Goal: Task Accomplishment & Management: Use online tool/utility

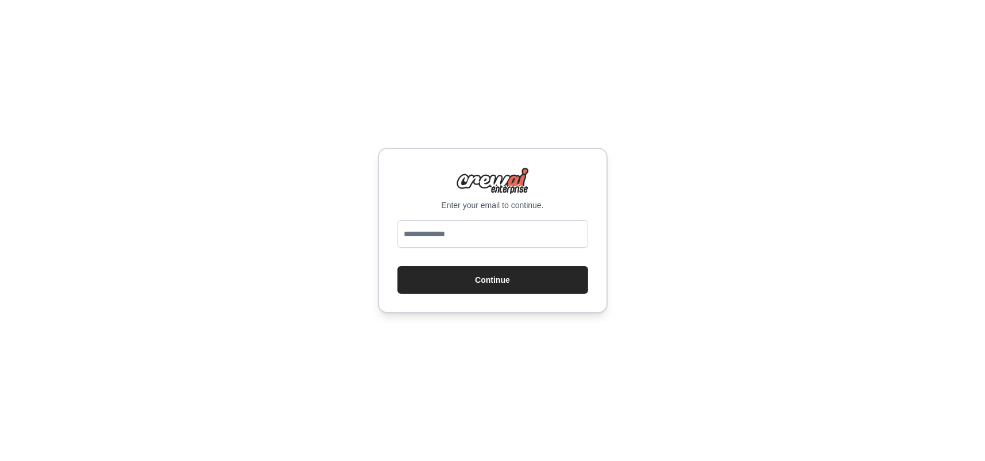
type input "**********"
click at [493, 276] on button "Continue" at bounding box center [493, 280] width 191 height 28
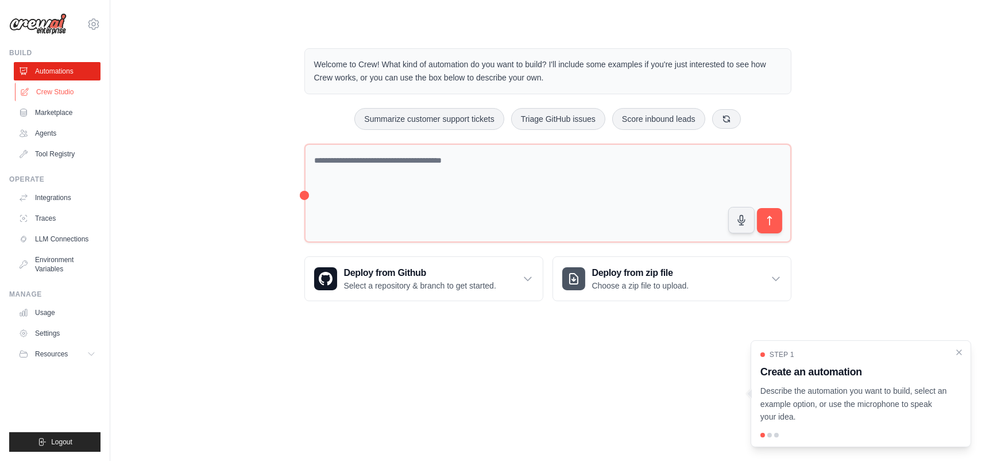
click at [55, 88] on link "Crew Studio" at bounding box center [58, 92] width 87 height 18
click at [58, 91] on link "Crew Studio" at bounding box center [58, 92] width 87 height 18
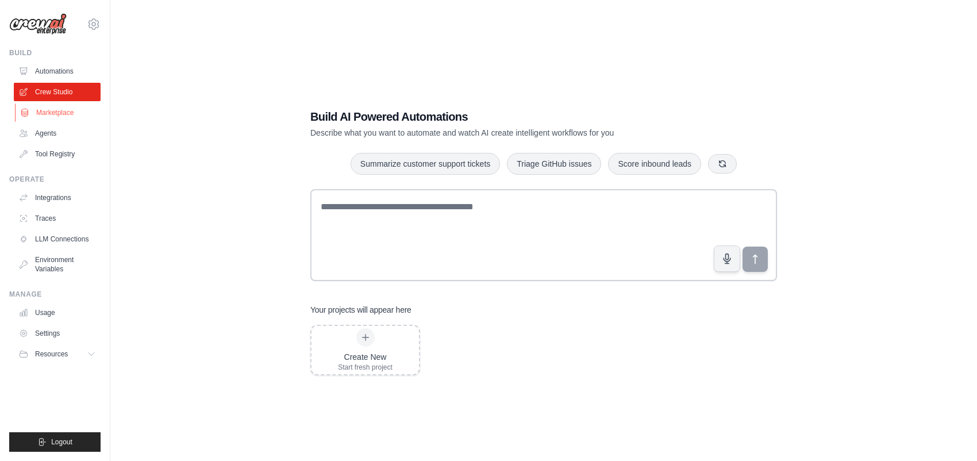
click at [60, 109] on link "Marketplace" at bounding box center [58, 112] width 87 height 18
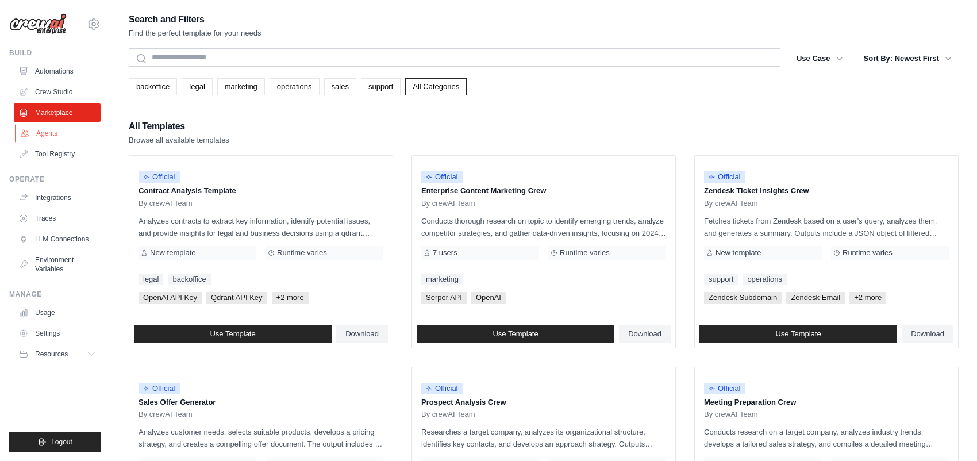
click at [54, 133] on link "Agents" at bounding box center [58, 133] width 87 height 18
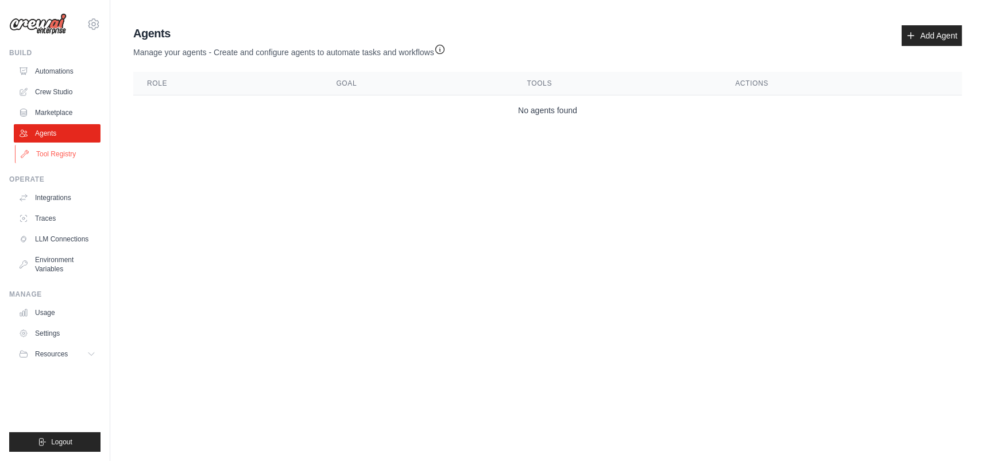
click at [52, 153] on link "Tool Registry" at bounding box center [58, 154] width 87 height 18
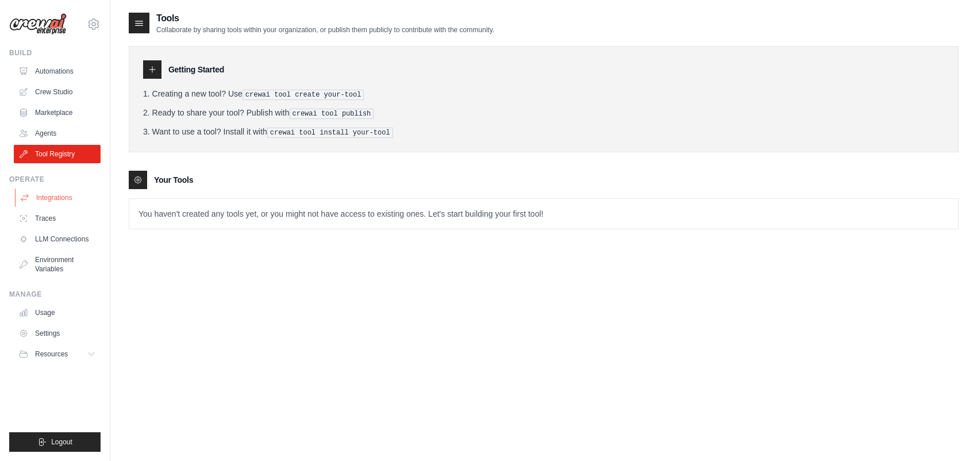
click at [53, 198] on link "Integrations" at bounding box center [58, 197] width 87 height 18
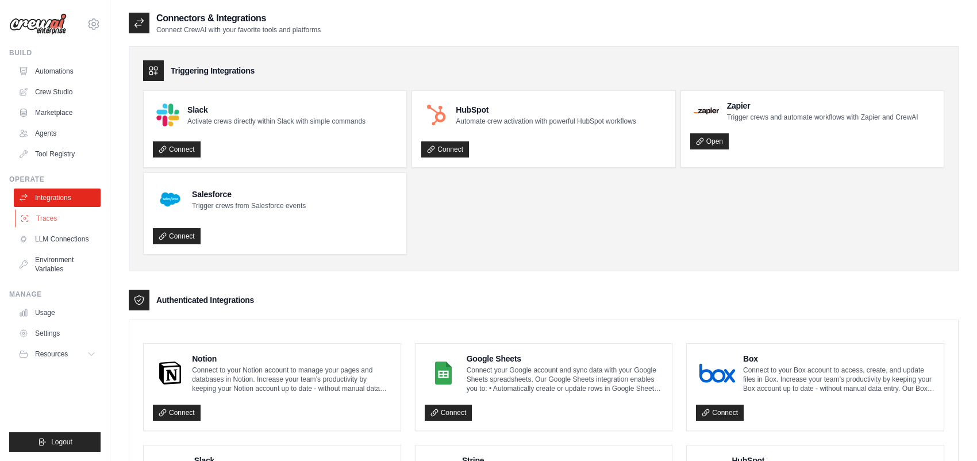
click at [49, 218] on link "Traces" at bounding box center [58, 218] width 87 height 18
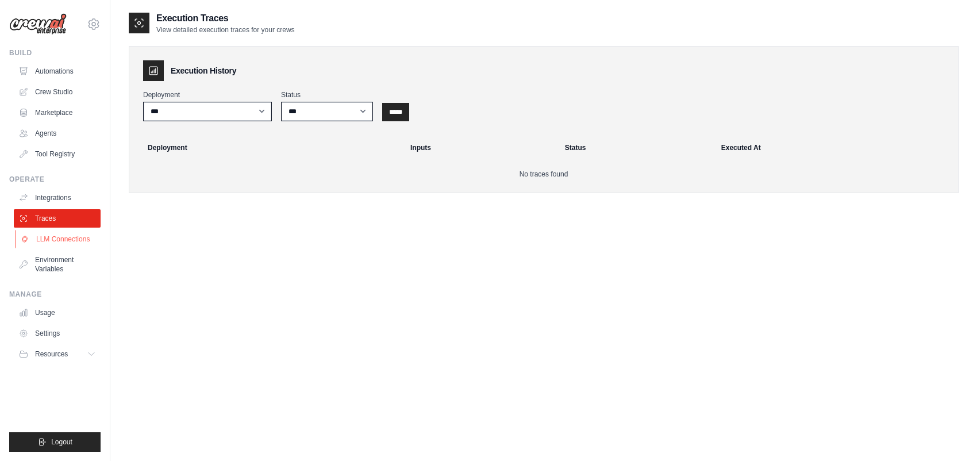
click at [57, 237] on link "LLM Connections" at bounding box center [58, 239] width 87 height 18
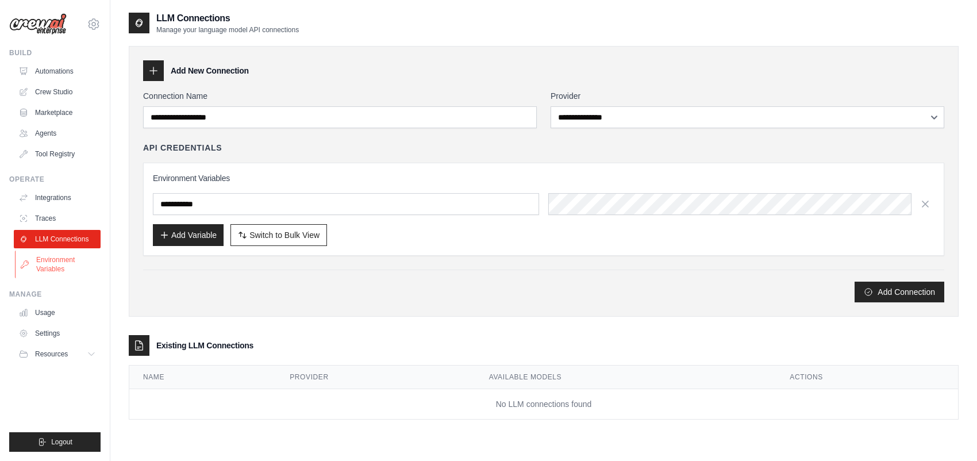
click at [59, 261] on link "Environment Variables" at bounding box center [58, 264] width 87 height 28
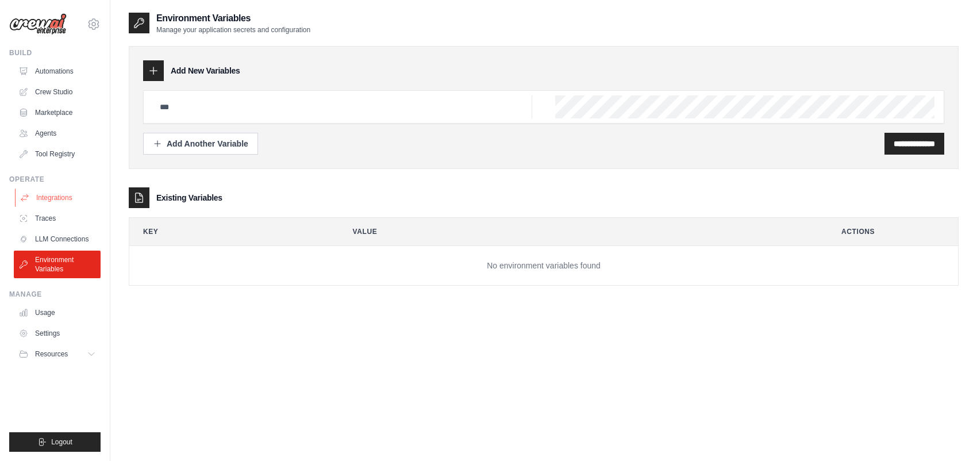
click at [67, 194] on link "Integrations" at bounding box center [58, 197] width 87 height 18
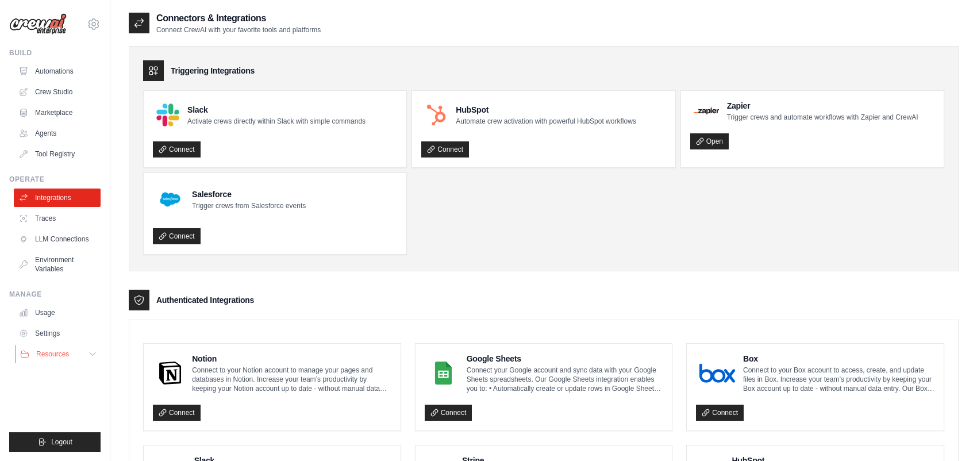
click at [56, 349] on span "Resources" at bounding box center [52, 353] width 33 height 9
click at [88, 358] on icon at bounding box center [92, 353] width 9 height 9
click at [61, 151] on link "Tool Registry" at bounding box center [58, 154] width 87 height 18
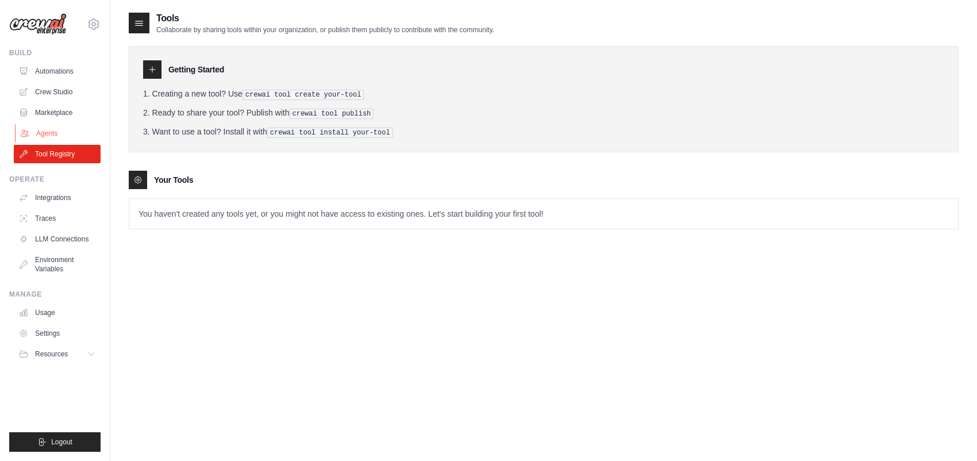
click at [48, 130] on link "Agents" at bounding box center [58, 133] width 87 height 18
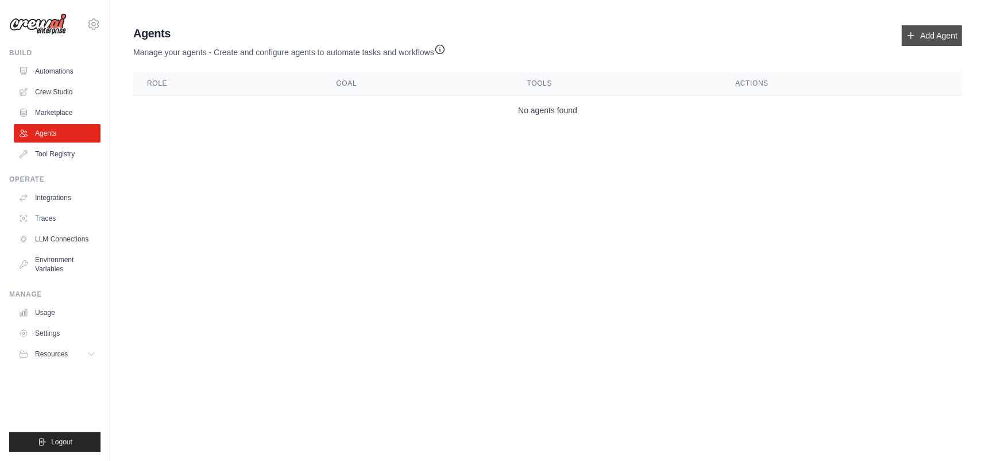
click at [923, 33] on link "Add Agent" at bounding box center [932, 35] width 60 height 21
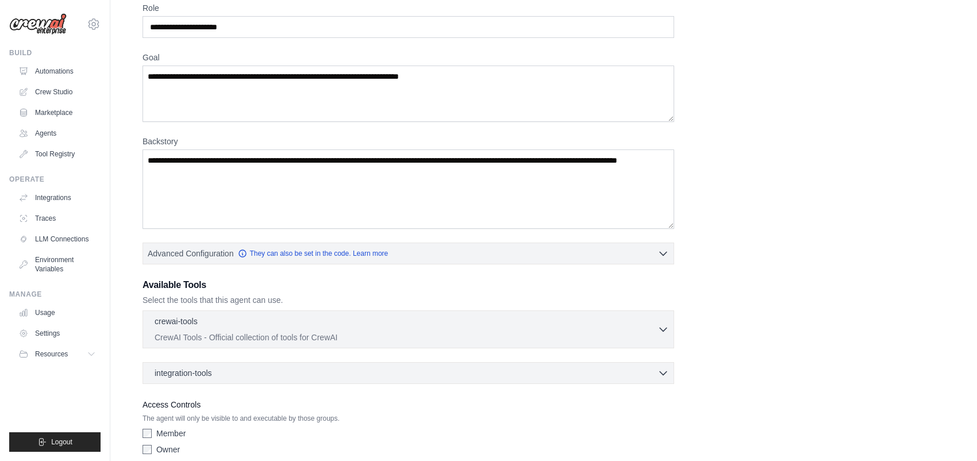
scroll to position [103, 0]
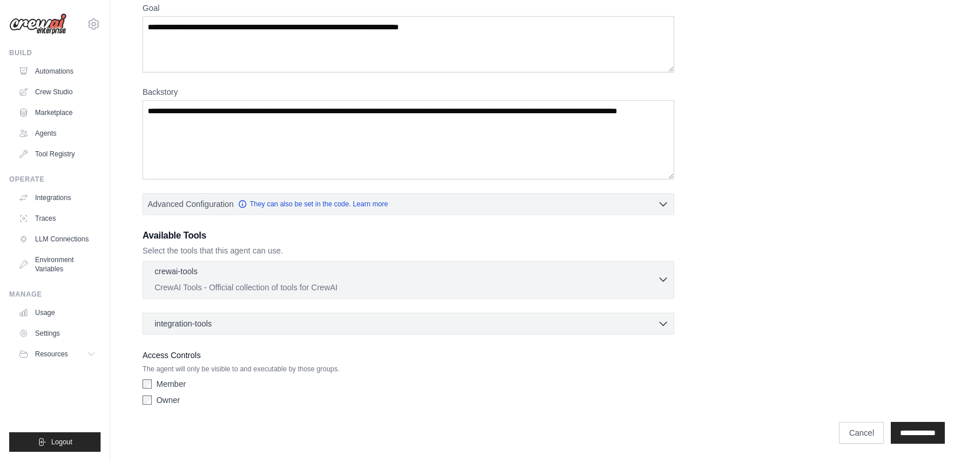
click at [323, 266] on div "crewai-tools 0 selected" at bounding box center [406, 272] width 503 height 14
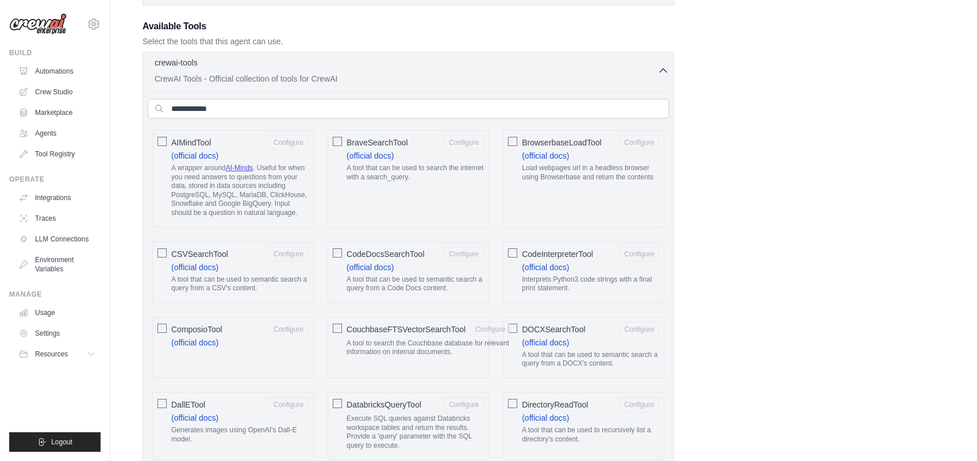
scroll to position [333, 0]
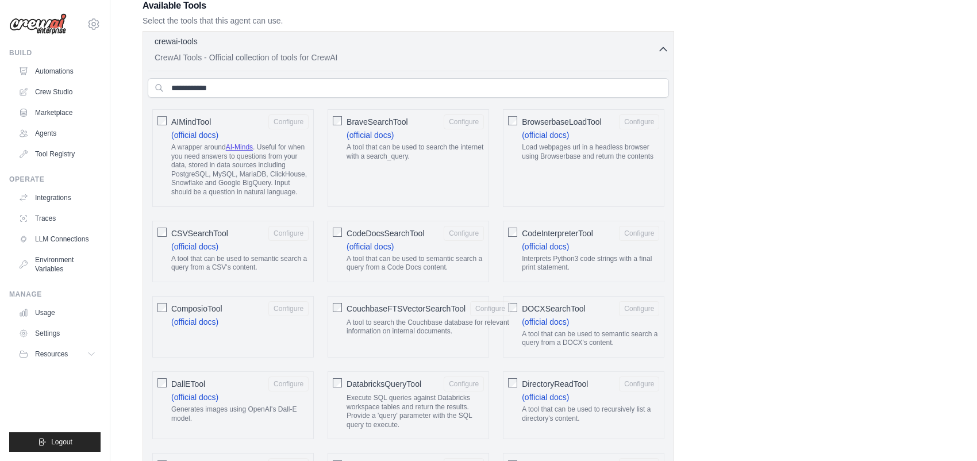
click at [452, 45] on div "crewai-tools 0 selected" at bounding box center [406, 43] width 503 height 14
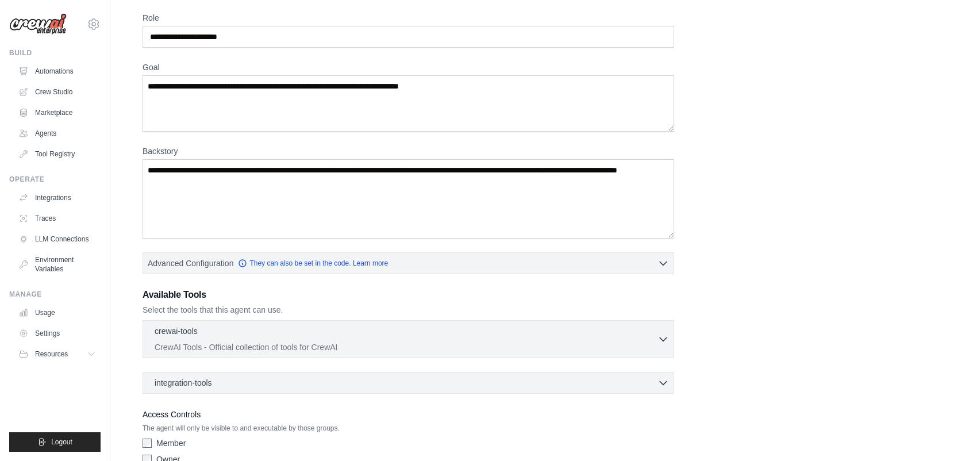
scroll to position [0, 0]
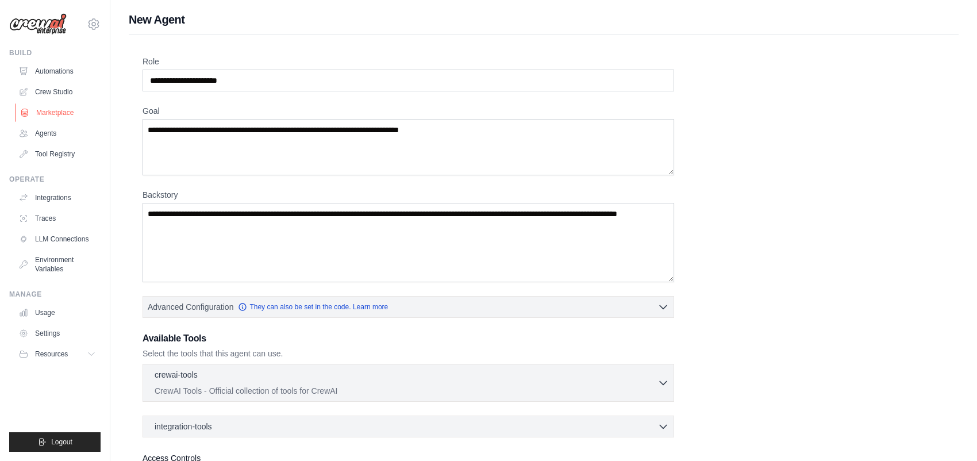
click at [57, 113] on link "Marketplace" at bounding box center [58, 112] width 87 height 18
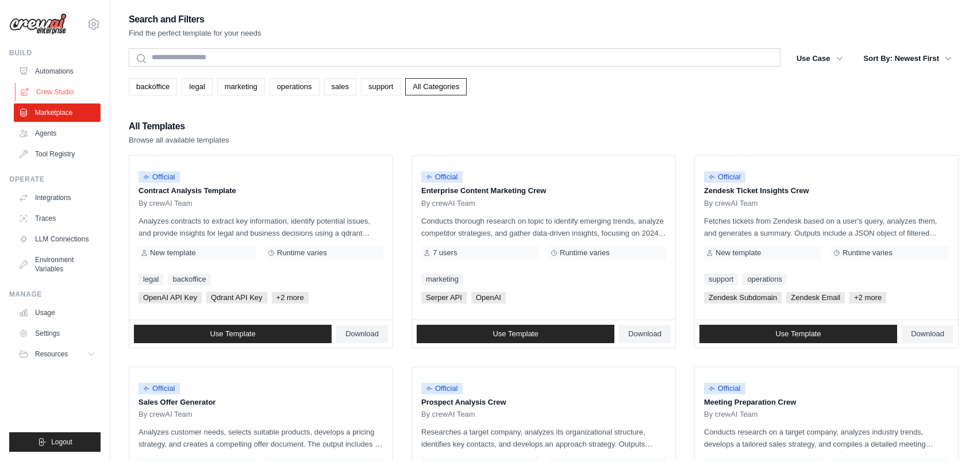
click at [63, 91] on link "Crew Studio" at bounding box center [58, 92] width 87 height 18
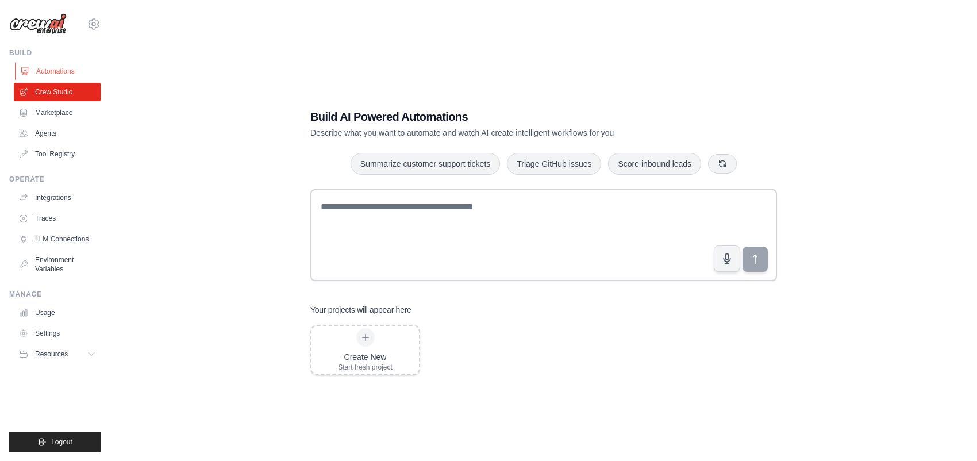
click at [53, 71] on link "Automations" at bounding box center [58, 71] width 87 height 18
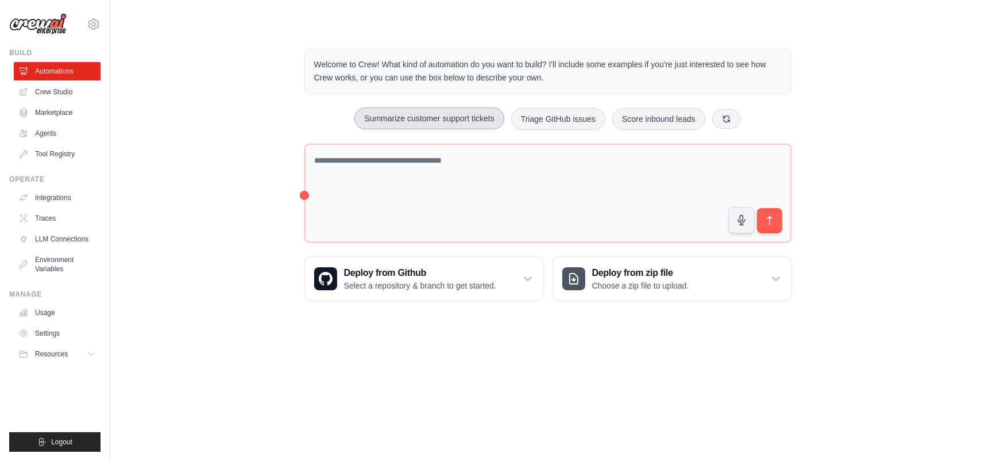
click at [458, 115] on button "Summarize customer support tickets" at bounding box center [428, 118] width 149 height 22
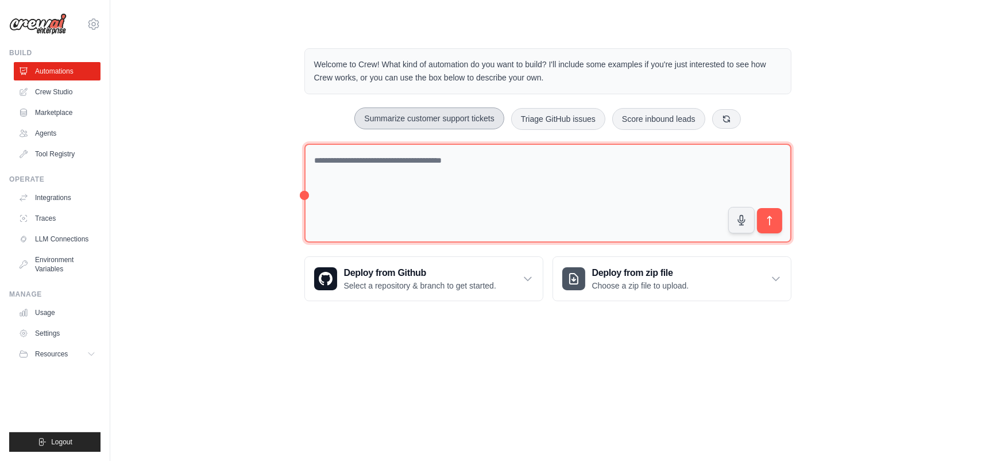
type textarea "**********"
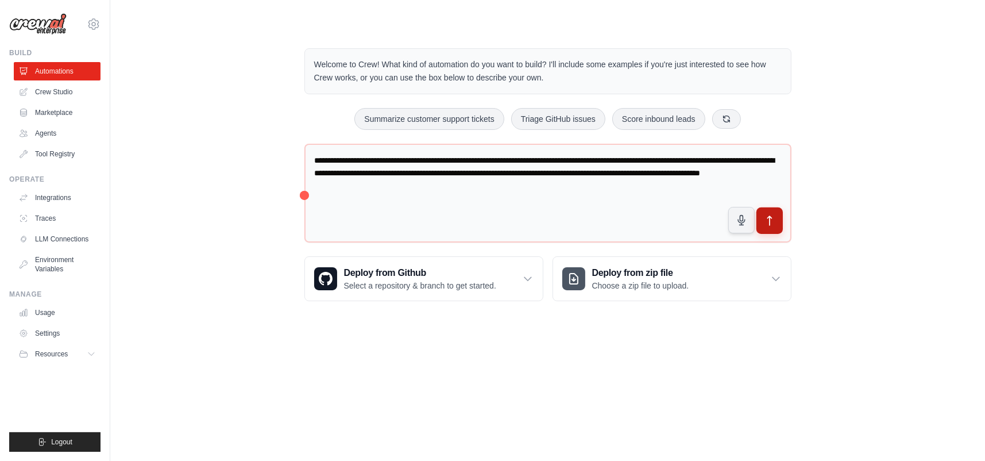
click at [770, 218] on icon "submit" at bounding box center [769, 221] width 12 height 12
click at [59, 86] on link "Crew Studio" at bounding box center [58, 92] width 87 height 18
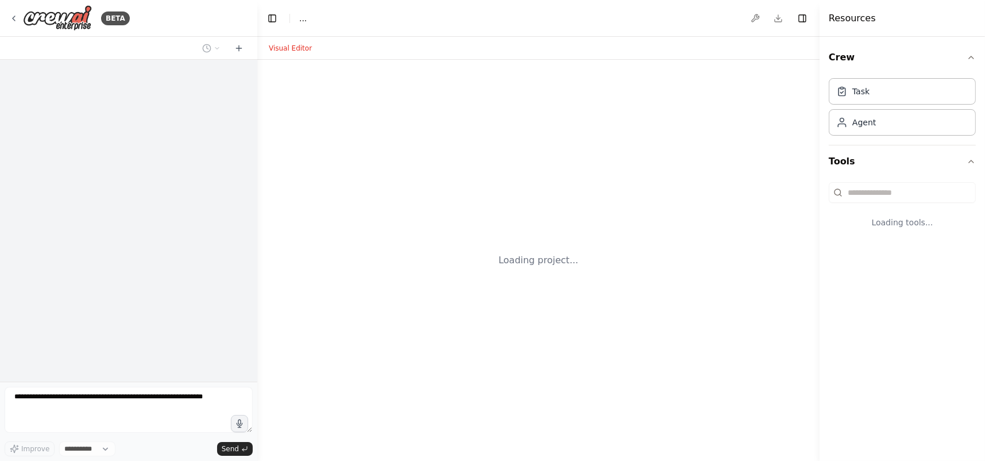
select select "****"
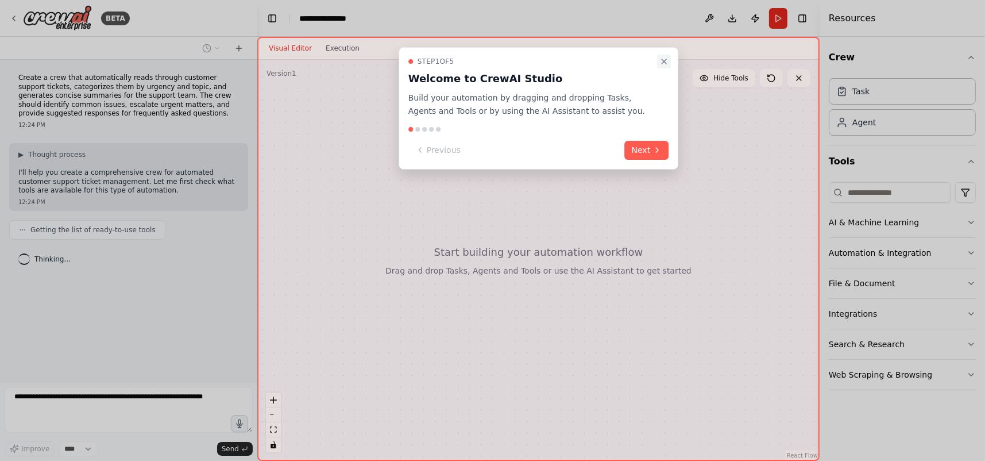
click at [666, 60] on icon "Close walkthrough" at bounding box center [663, 61] width 9 height 9
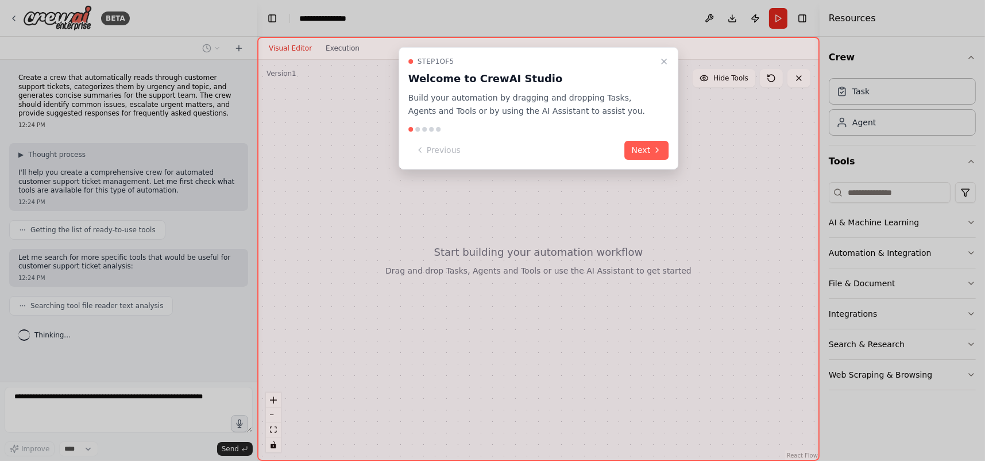
scroll to position [1, 0]
click at [665, 61] on icon "Close walkthrough" at bounding box center [663, 61] width 9 height 9
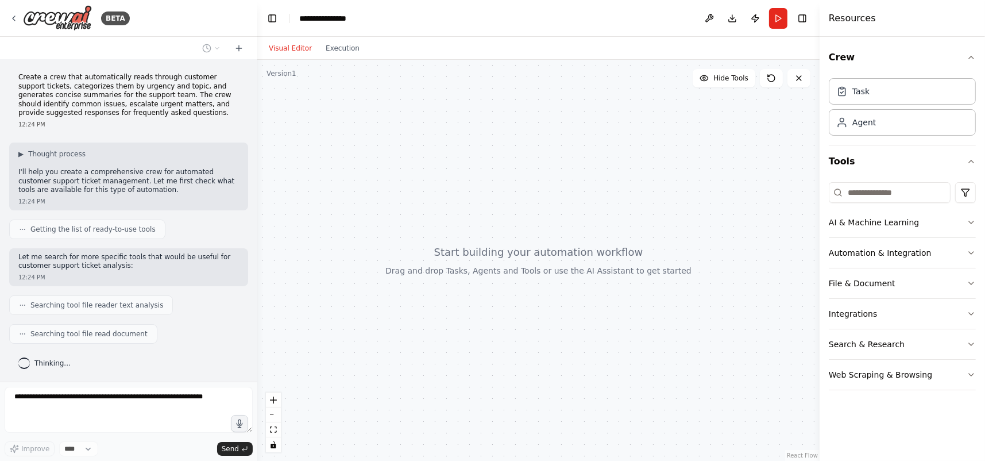
scroll to position [29, 0]
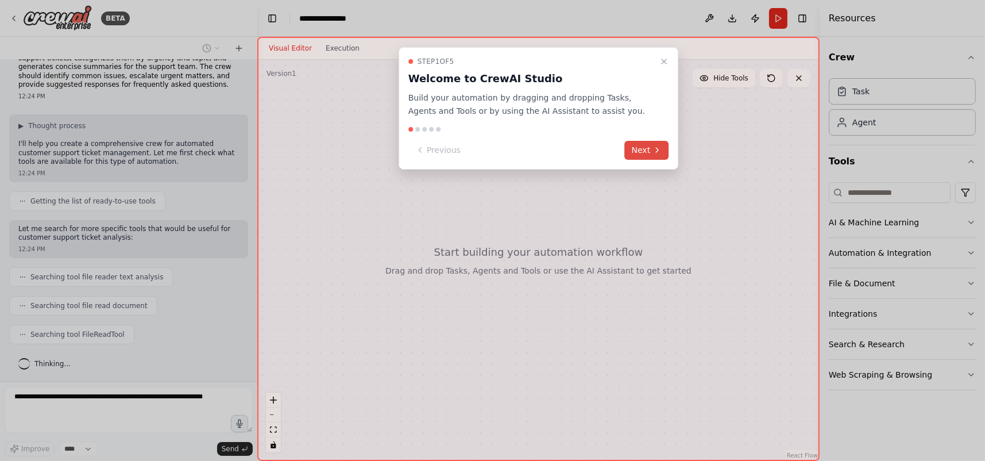
click at [640, 151] on button "Next" at bounding box center [647, 150] width 44 height 19
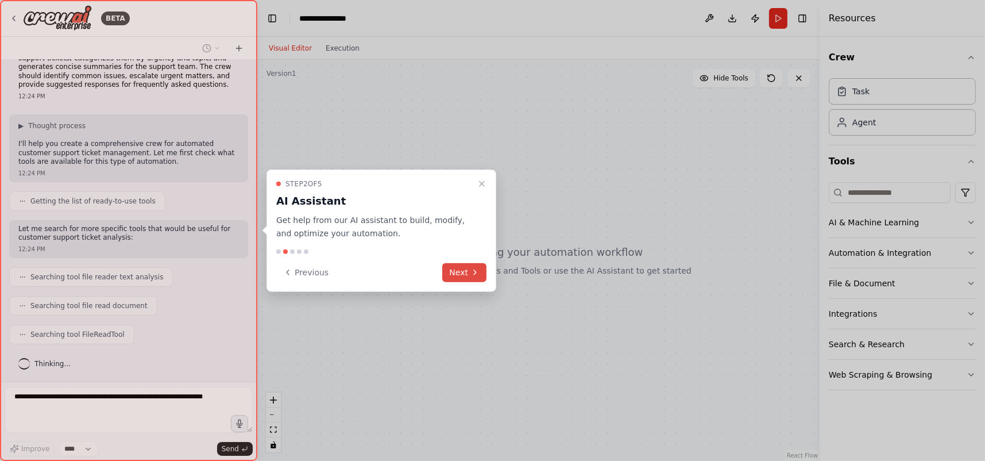
click at [472, 270] on icon at bounding box center [474, 272] width 9 height 9
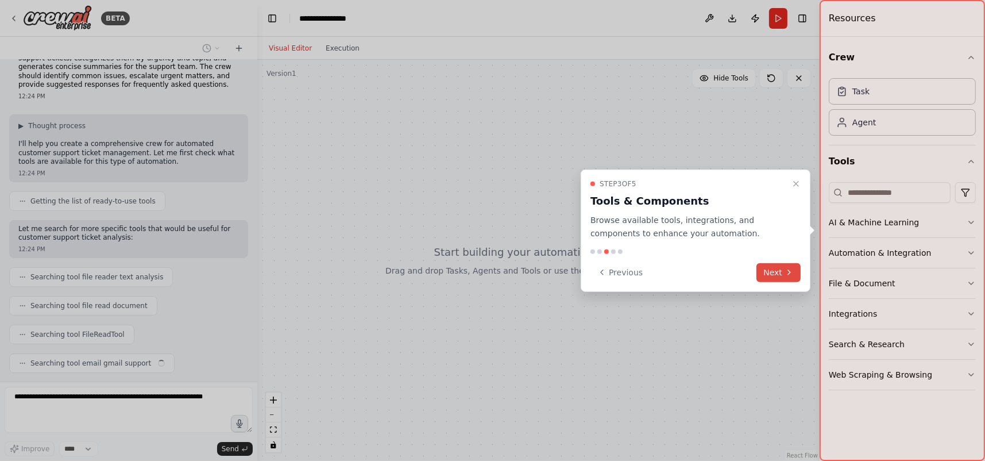
scroll to position [57, 0]
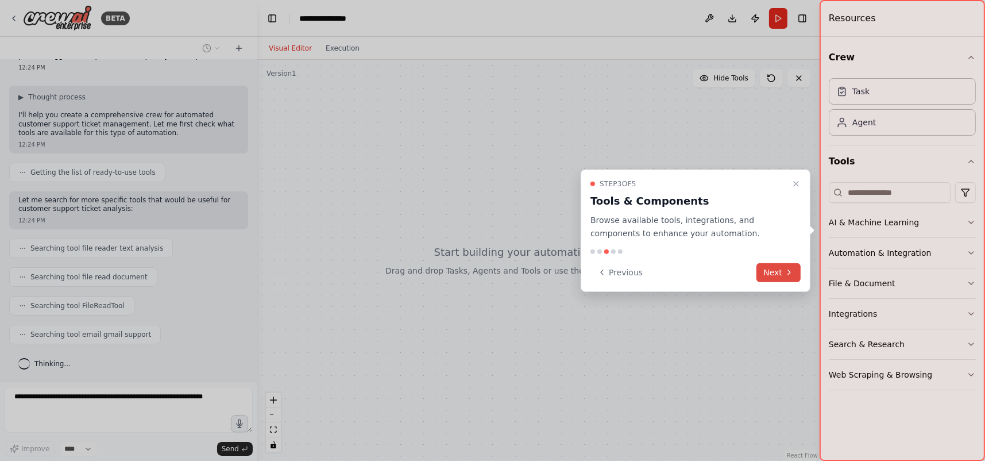
click at [770, 275] on button "Next" at bounding box center [779, 272] width 44 height 19
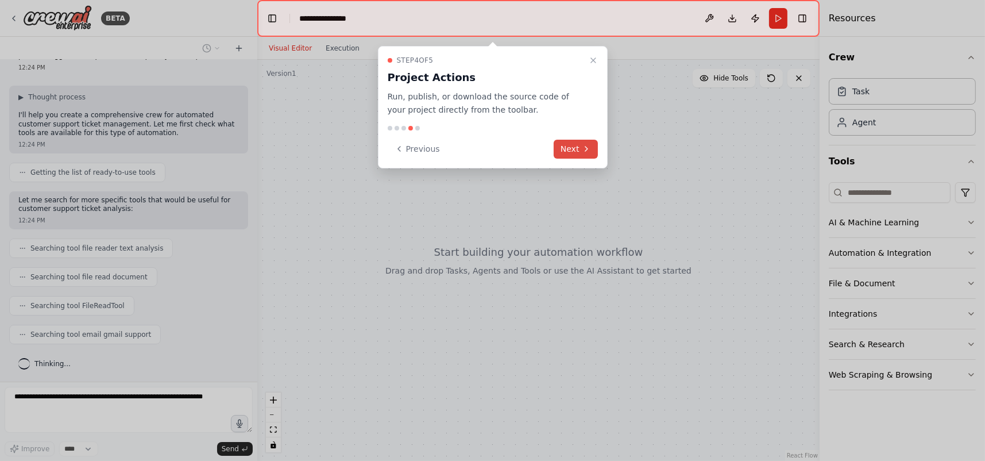
click at [577, 155] on button "Next" at bounding box center [576, 149] width 44 height 19
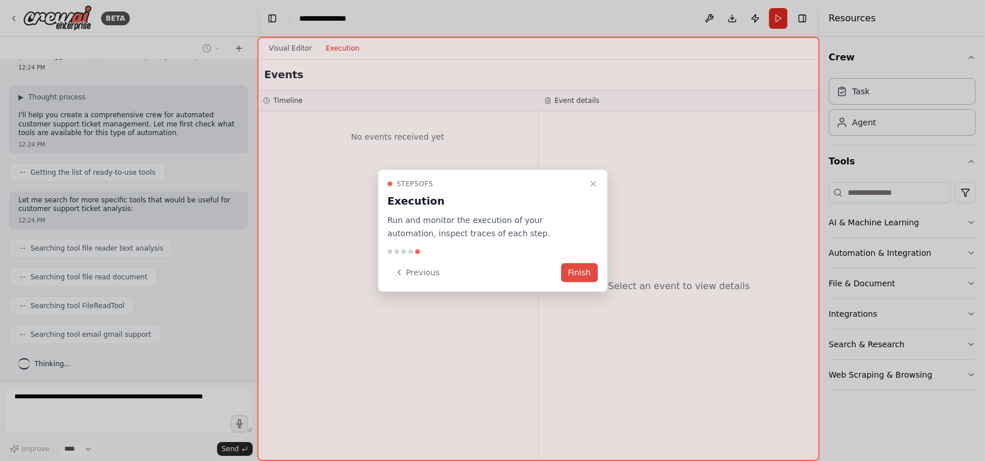
click at [585, 275] on button "Finish" at bounding box center [579, 272] width 37 height 19
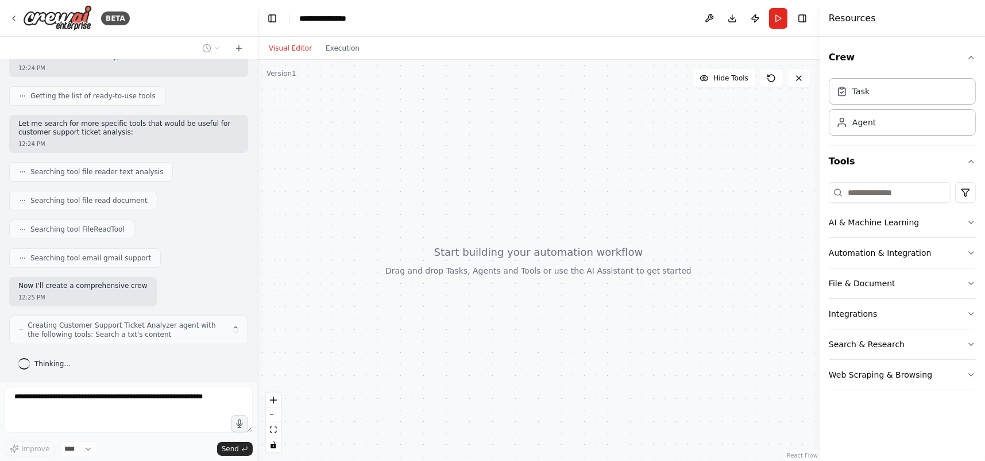
scroll to position [143, 0]
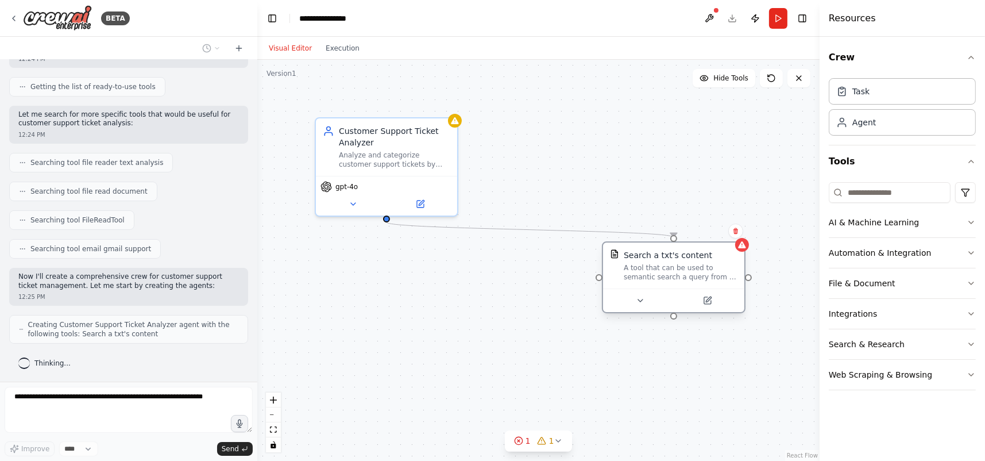
drag, startPoint x: 474, startPoint y: 288, endPoint x: 688, endPoint y: 280, distance: 214.4
click at [688, 280] on div "A tool that can be used to semantic search a query from a txt's content." at bounding box center [681, 272] width 114 height 18
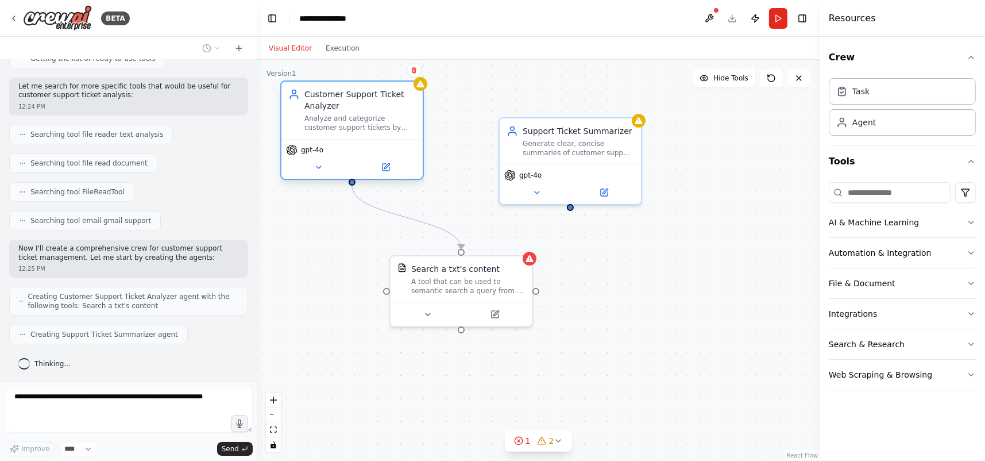
drag, startPoint x: 394, startPoint y: 151, endPoint x: 359, endPoint y: 114, distance: 50.4
click at [359, 114] on div "Analyze and categorize customer support tickets by urgency level (critical, hig…" at bounding box center [359, 123] width 111 height 18
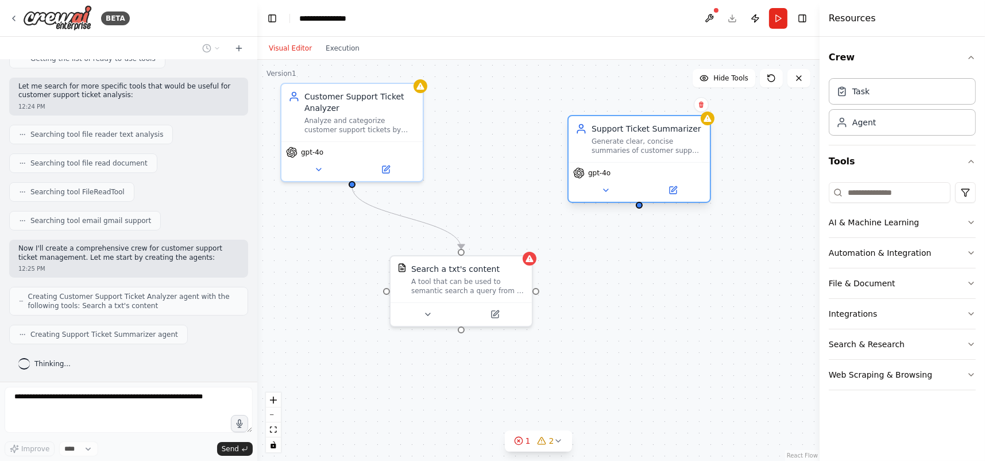
scroll to position [200, 0]
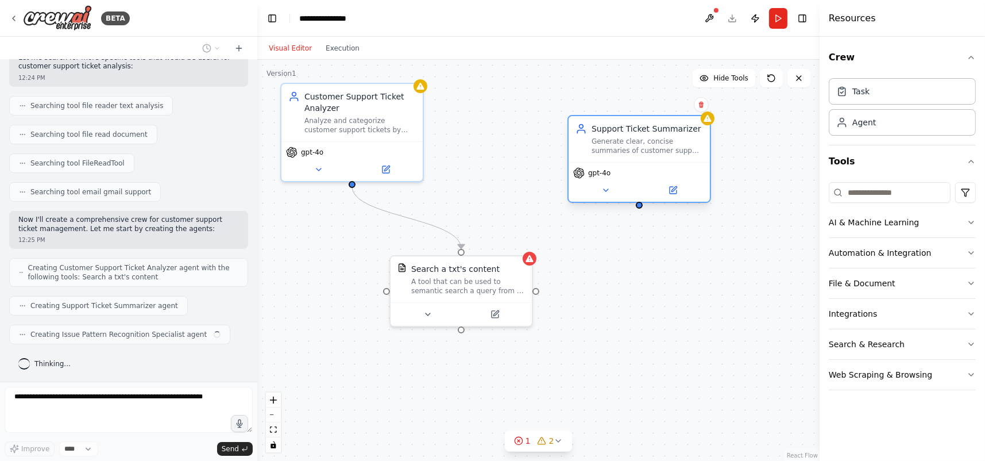
drag, startPoint x: 558, startPoint y: 148, endPoint x: 627, endPoint y: 150, distance: 69.0
click at [627, 150] on div "Generate clear, concise summaries of customer support tickets, extracting key i…" at bounding box center [647, 146] width 111 height 18
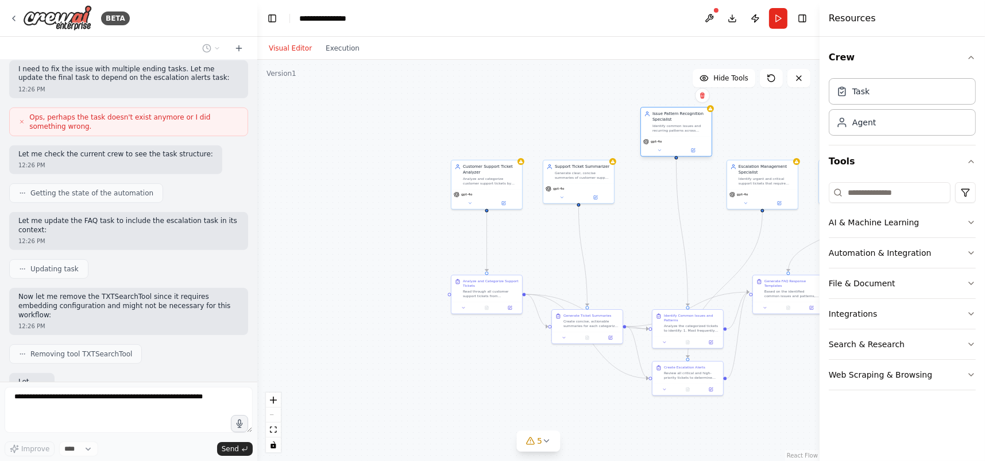
scroll to position [884, 0]
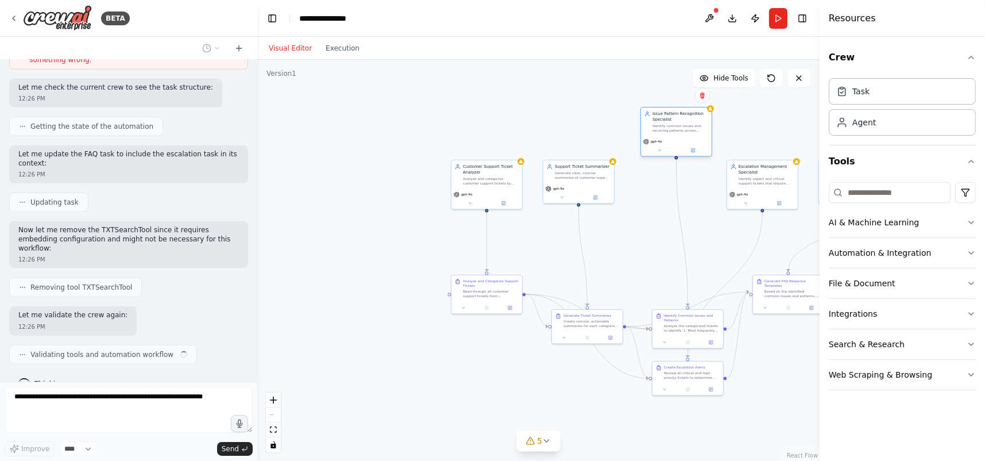
drag, startPoint x: 654, startPoint y: 189, endPoint x: 657, endPoint y: 134, distance: 54.6
click at [657, 134] on div ".deletable-edge-delete-btn { width: 20px; height: 20px; border: 0px solid #ffff…" at bounding box center [538, 260] width 562 height 401
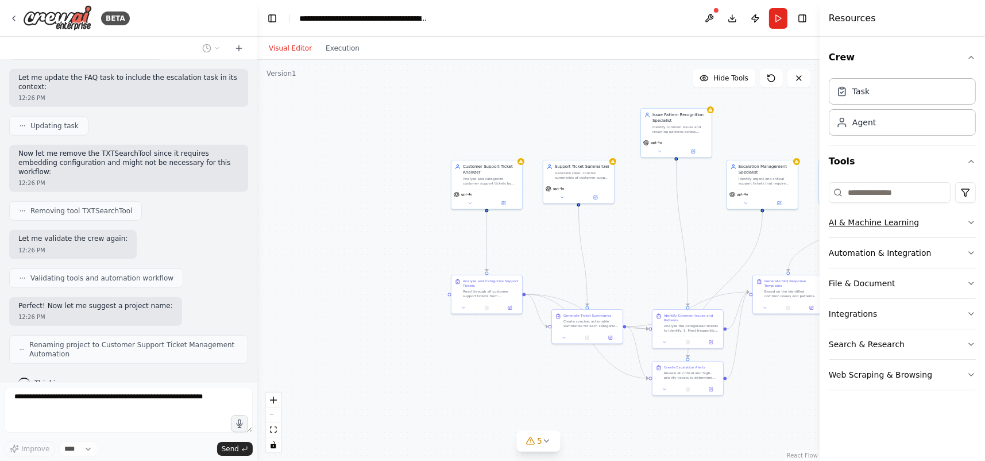
click at [890, 223] on button "AI & Machine Learning" at bounding box center [902, 222] width 147 height 30
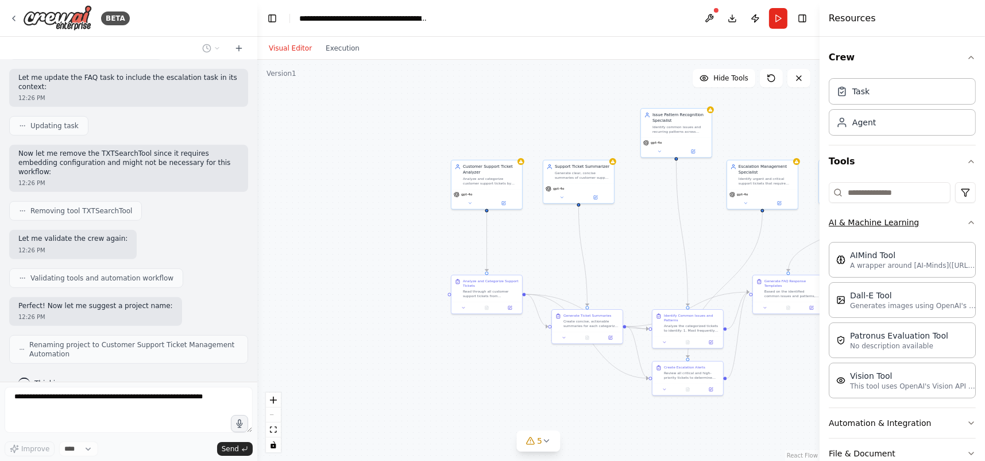
click at [890, 223] on button "AI & Machine Learning" at bounding box center [902, 222] width 147 height 30
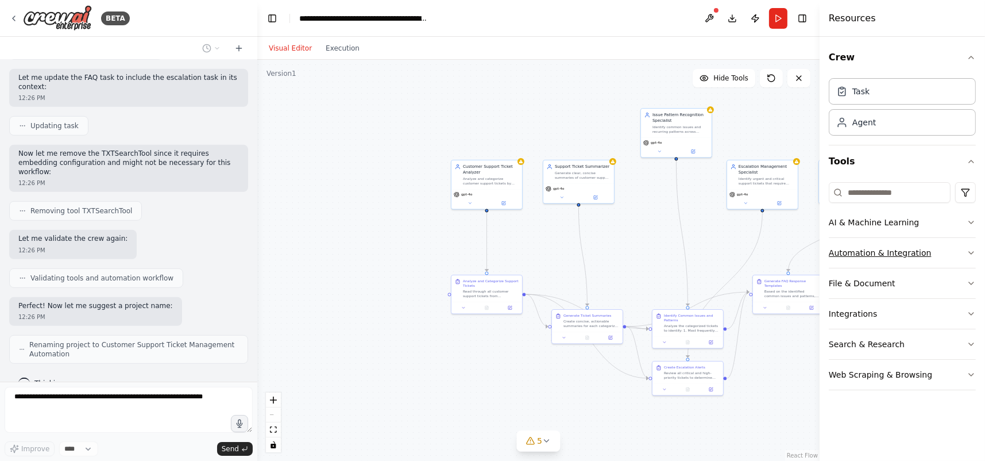
click at [888, 246] on button "Automation & Integration" at bounding box center [902, 253] width 147 height 30
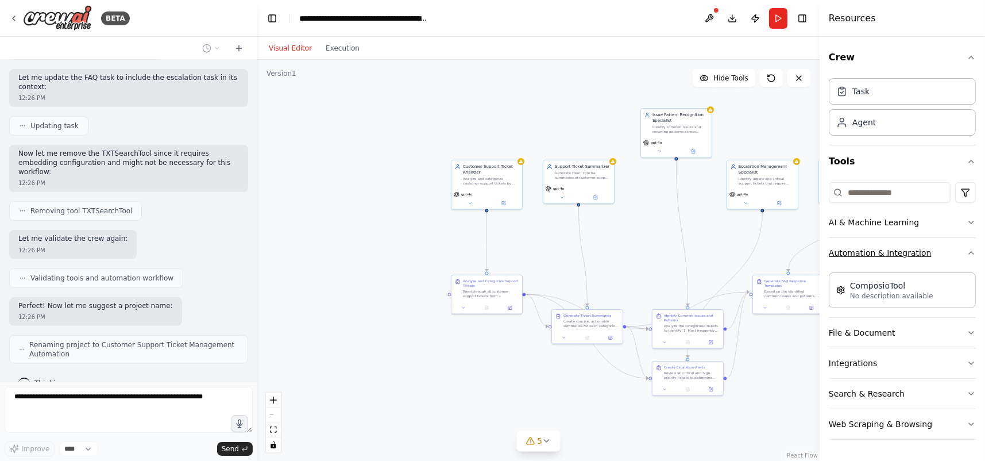
click button "Automation & Integration"
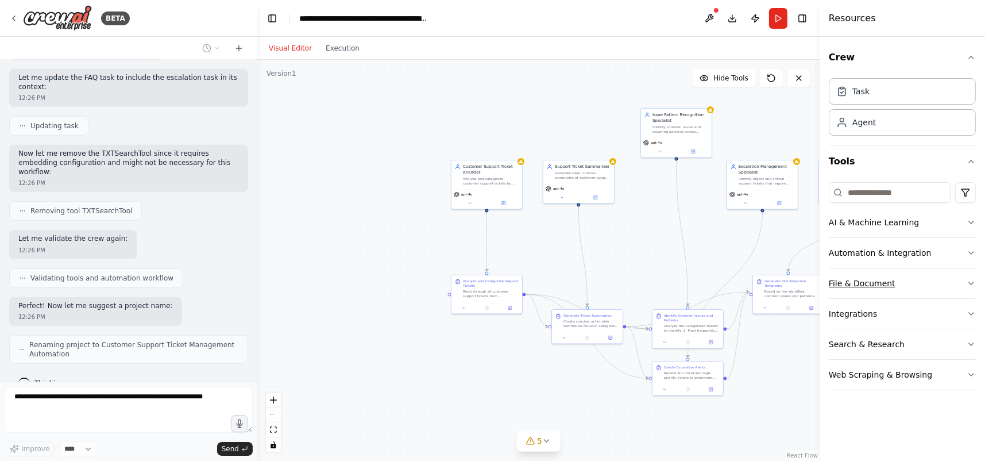
click button "File & Document"
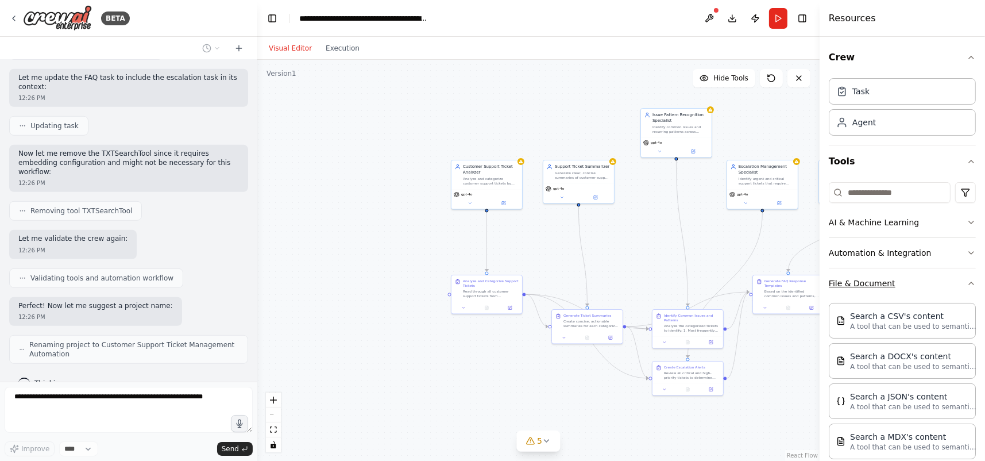
click button "File & Document"
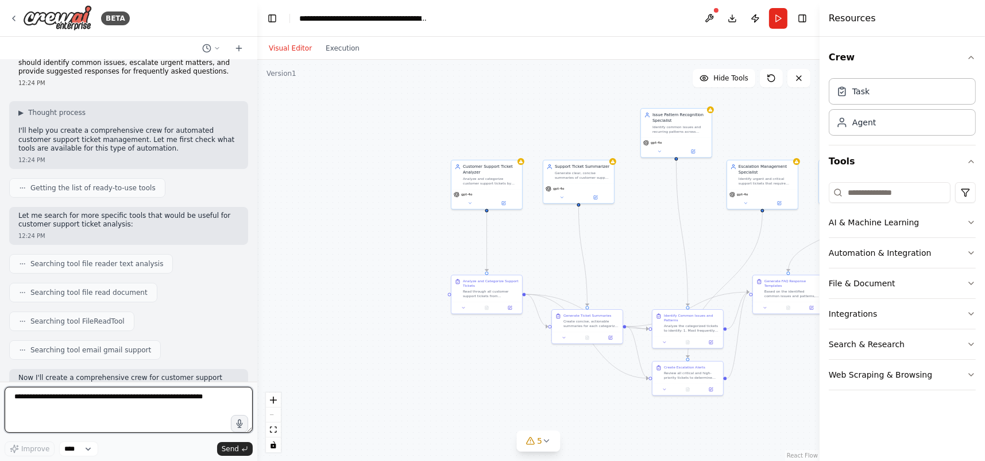
scroll to position [0, 0]
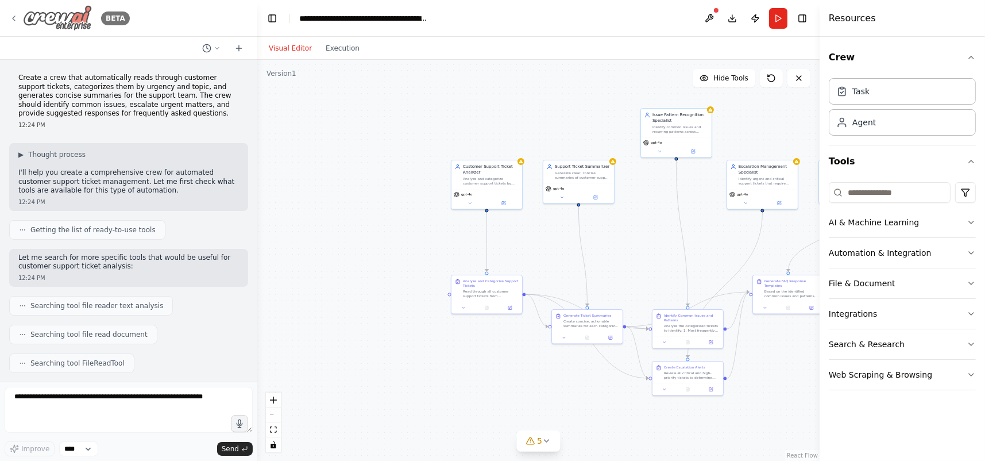
click icon
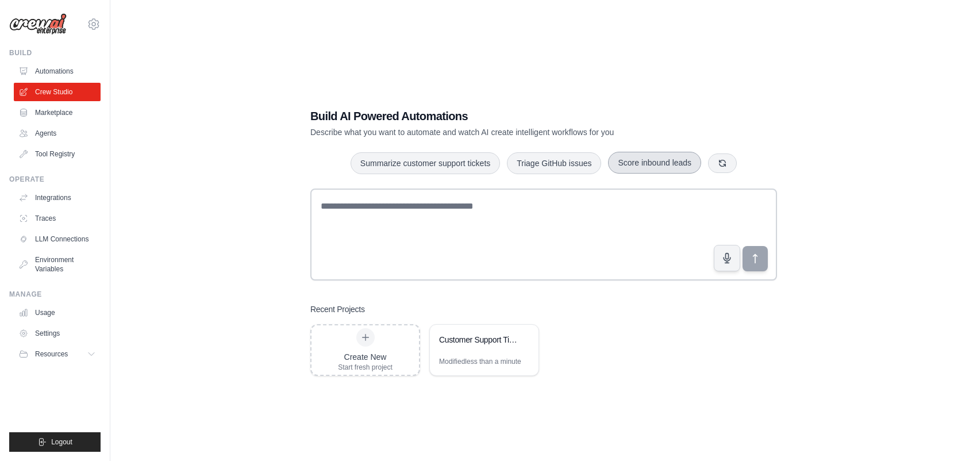
click at [653, 158] on button "Score inbound leads" at bounding box center [654, 163] width 93 height 22
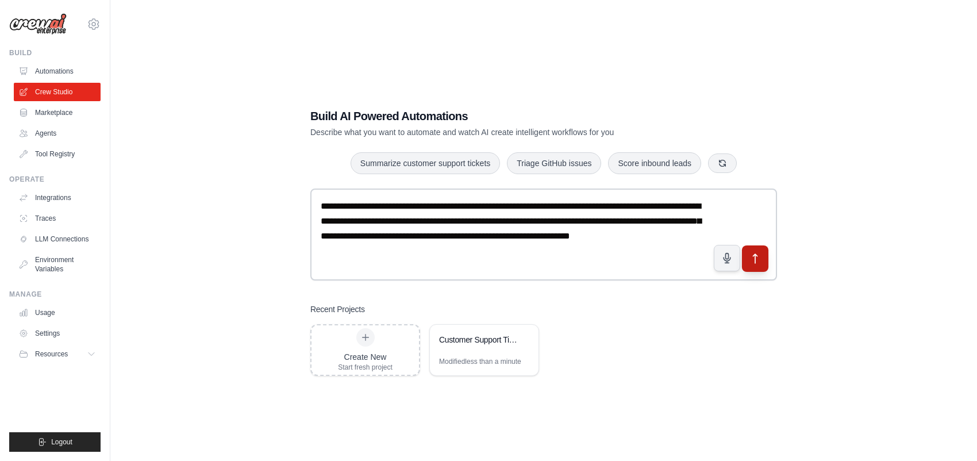
click at [750, 257] on icon "submit" at bounding box center [755, 259] width 12 height 12
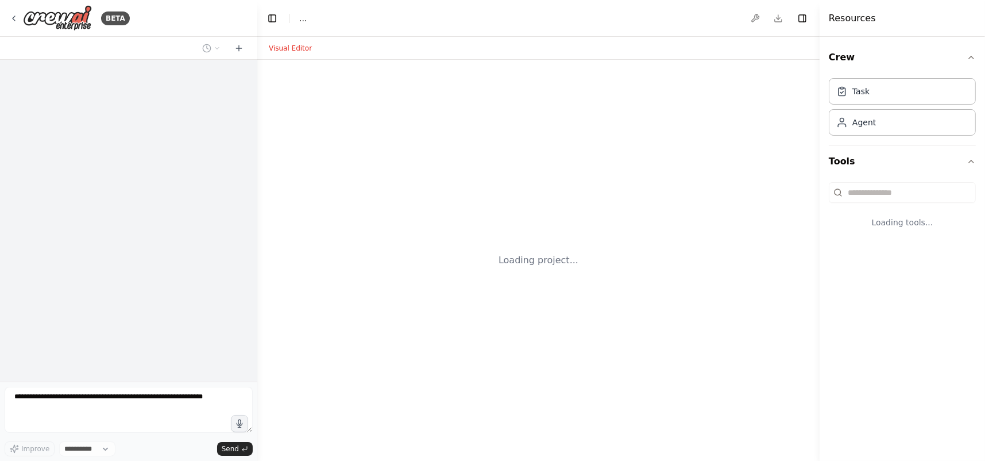
select select "****"
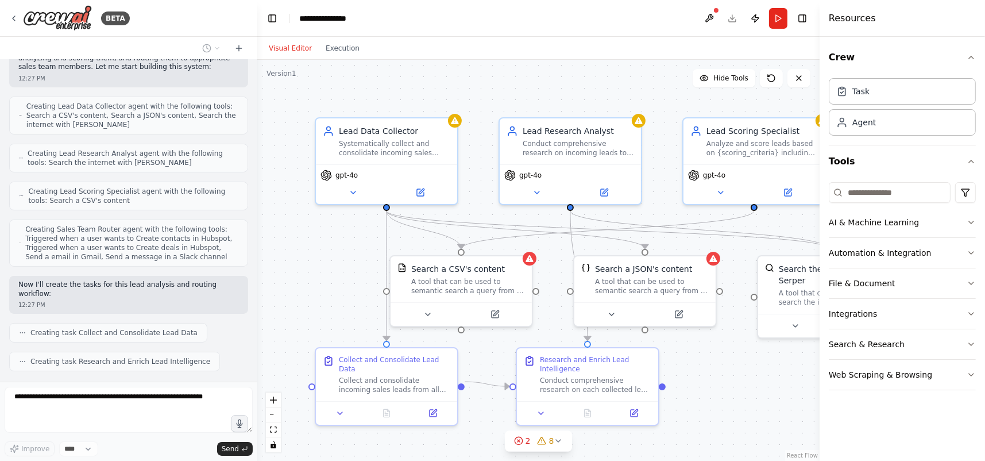
scroll to position [453, 0]
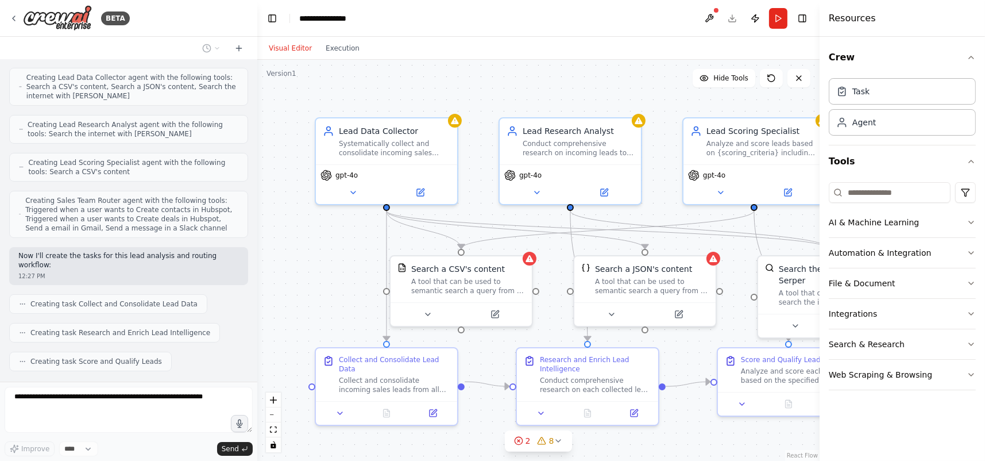
click at [253, 75] on div at bounding box center [255, 230] width 5 height 461
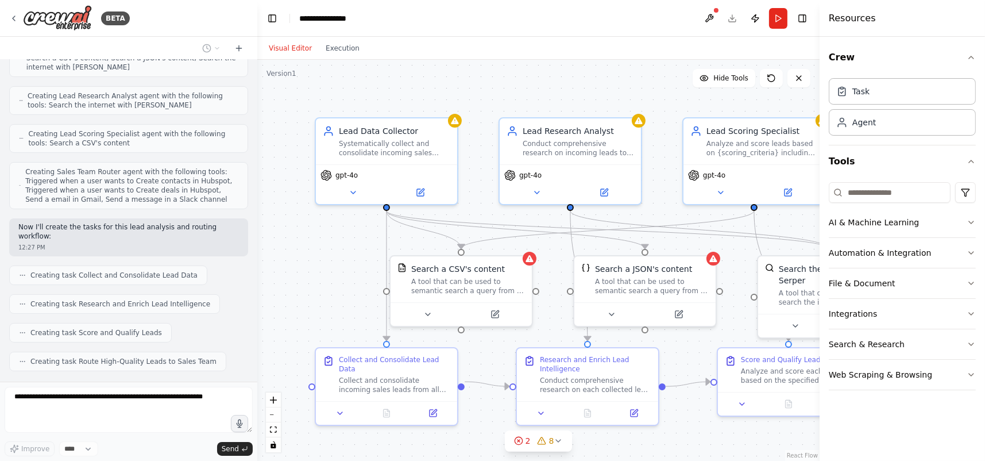
scroll to position [548, 0]
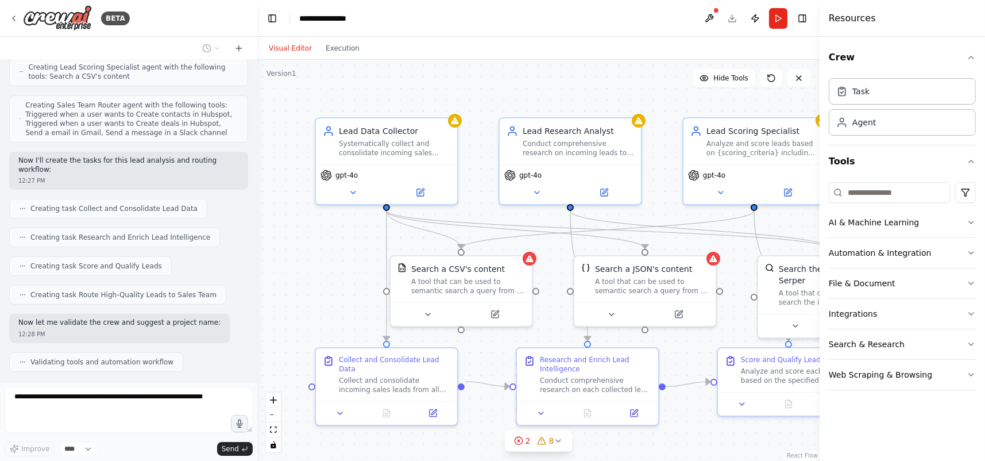
click at [311, 256] on div ".deletable-edge-delete-btn { width: 20px; height: 20px; border: 0px solid #ffff…" at bounding box center [538, 260] width 562 height 401
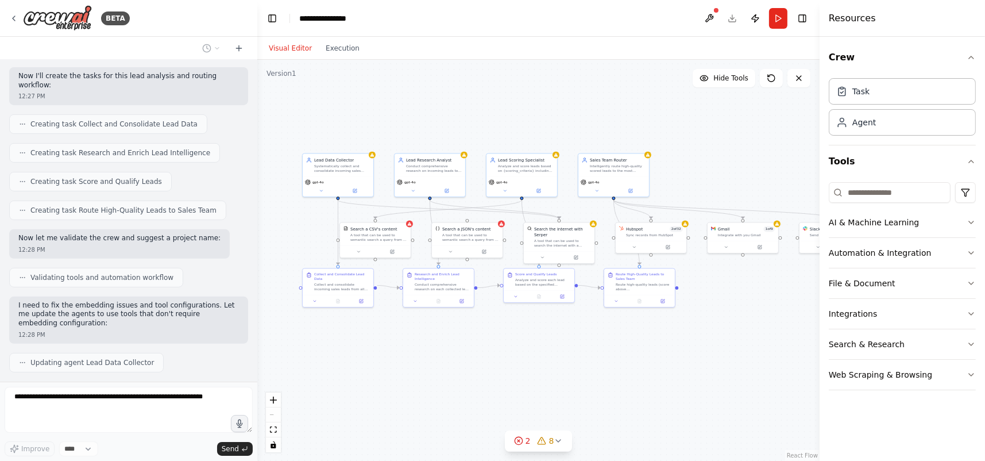
scroll to position [661, 0]
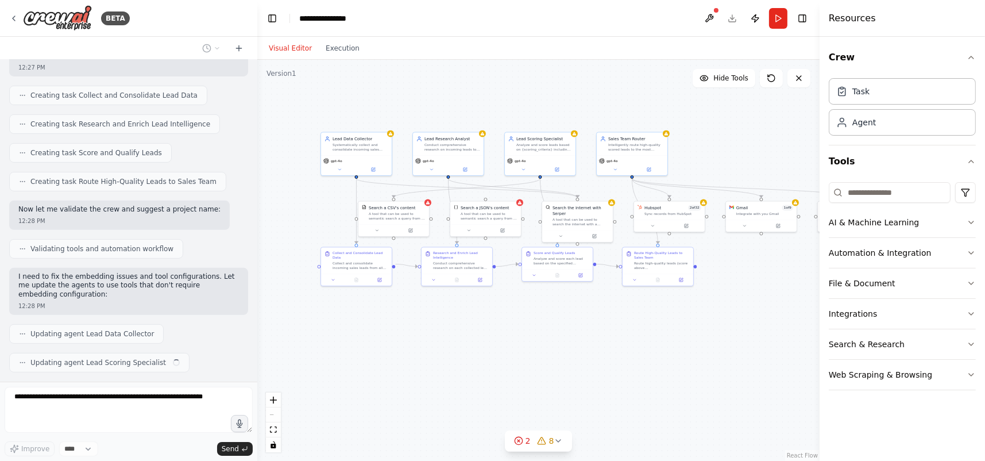
drag, startPoint x: 665, startPoint y: 228, endPoint x: 501, endPoint y: 181, distance: 169.8
click at [501, 181] on div ".deletable-edge-delete-btn { width: 20px; height: 20px; border: 0px solid #ffff…" at bounding box center [538, 260] width 562 height 401
click at [13, 17] on icon at bounding box center [13, 18] width 9 height 9
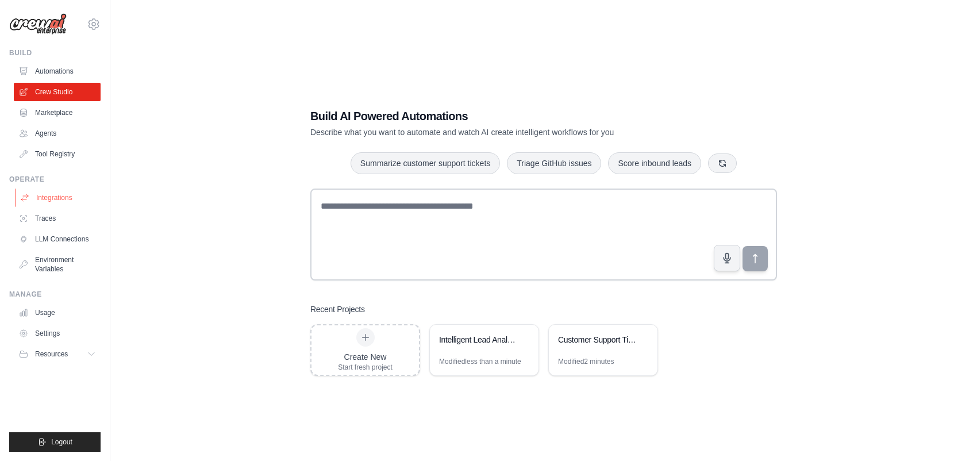
click at [57, 198] on link "Integrations" at bounding box center [58, 197] width 87 height 18
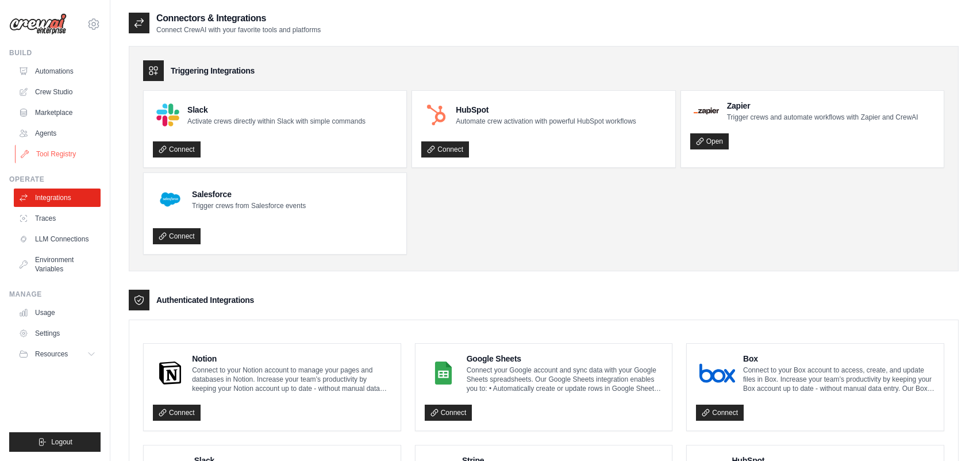
click at [55, 150] on link "Tool Registry" at bounding box center [58, 154] width 87 height 18
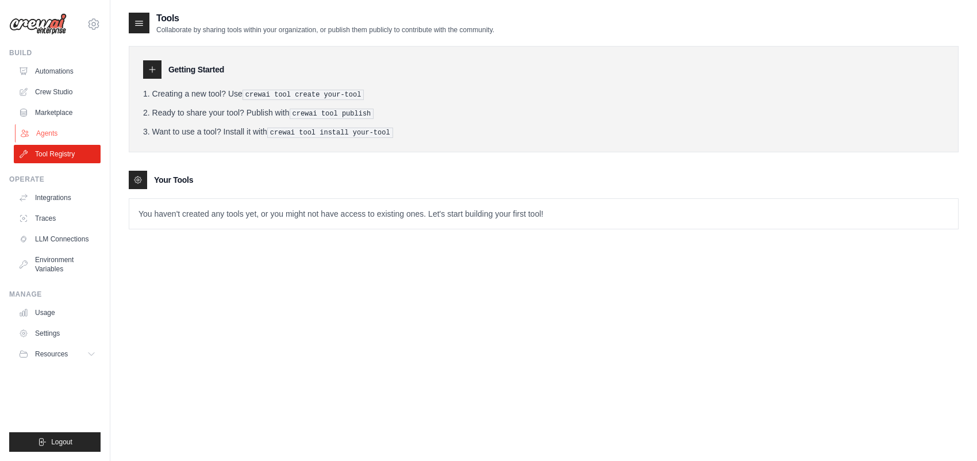
click at [51, 132] on link "Agents" at bounding box center [58, 133] width 87 height 18
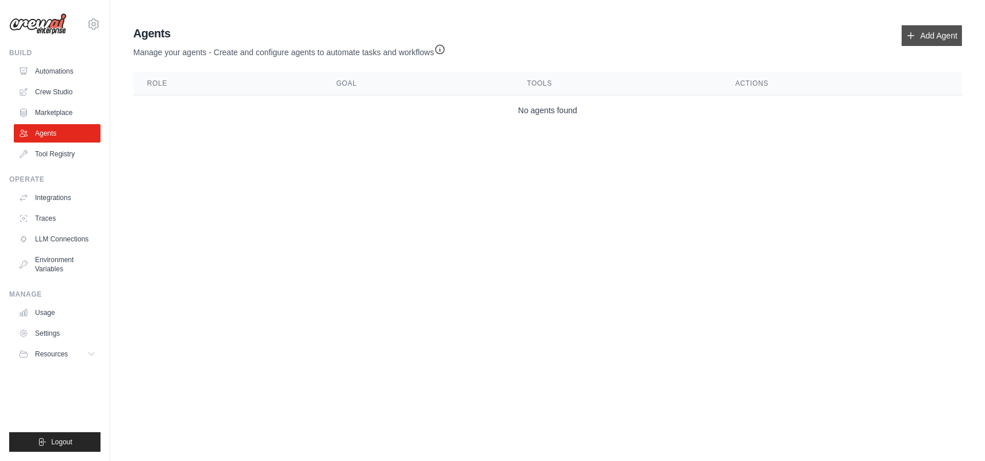
click at [933, 35] on link "Add Agent" at bounding box center [932, 35] width 60 height 21
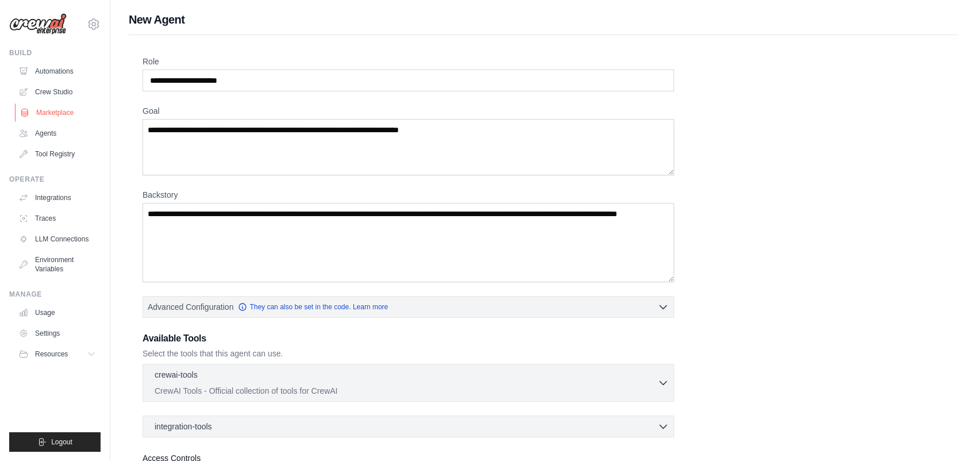
click at [59, 109] on link "Marketplace" at bounding box center [58, 112] width 87 height 18
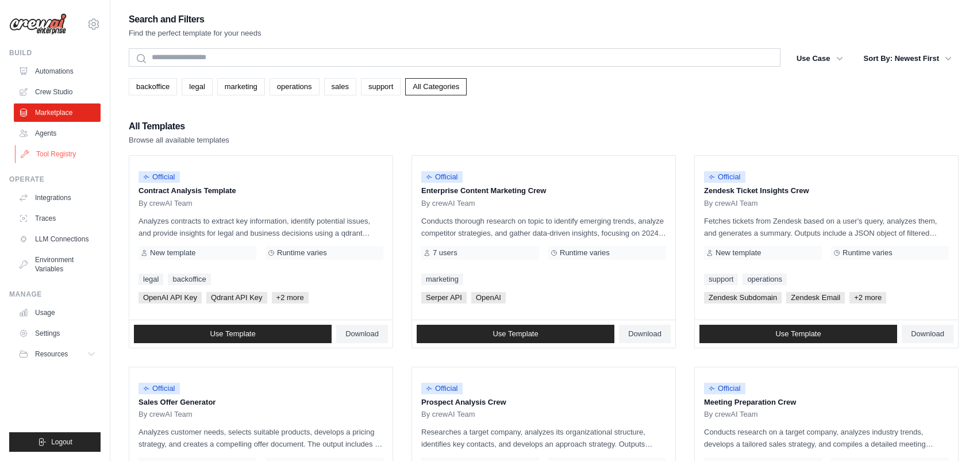
click at [56, 151] on link "Tool Registry" at bounding box center [58, 154] width 87 height 18
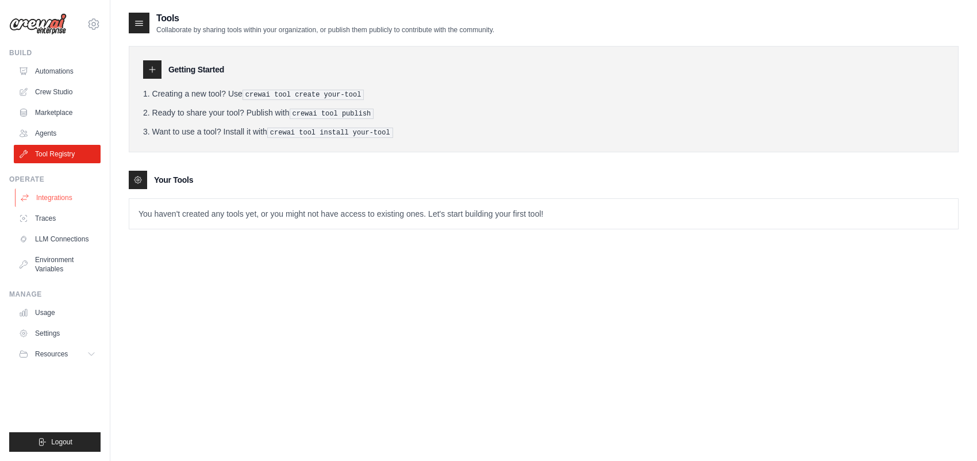
click at [52, 198] on link "Integrations" at bounding box center [58, 197] width 87 height 18
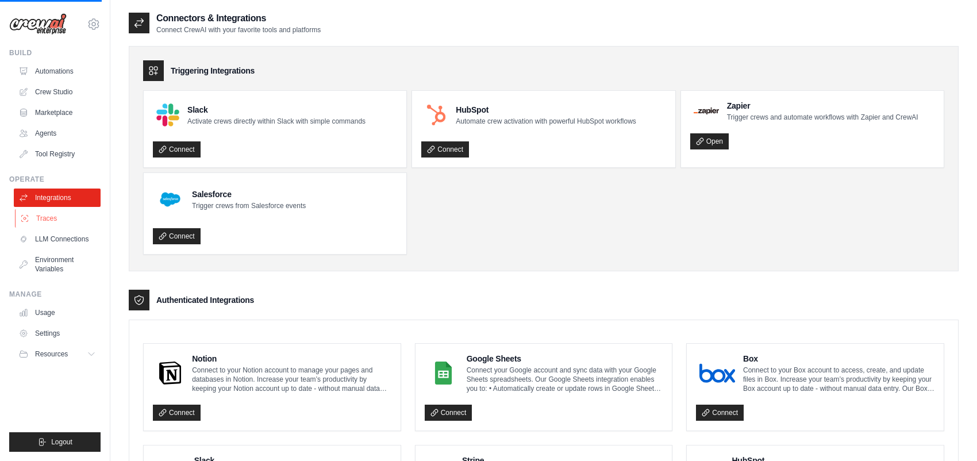
click at [52, 218] on link "Traces" at bounding box center [58, 218] width 87 height 18
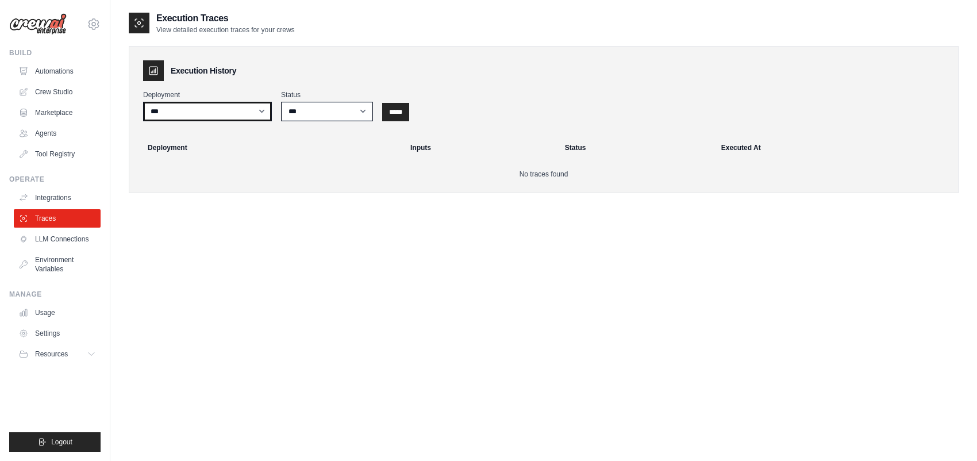
click at [265, 111] on select "***" at bounding box center [207, 112] width 129 height 20
click at [61, 240] on link "LLM Connections" at bounding box center [58, 239] width 87 height 18
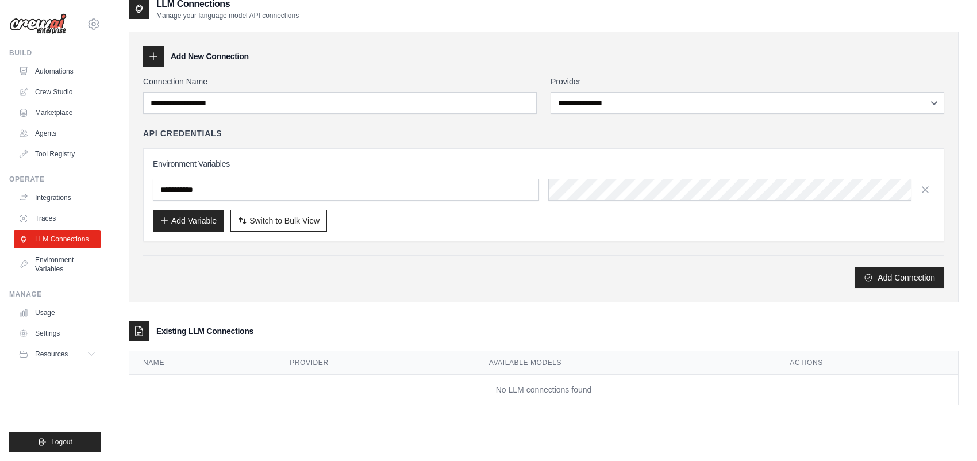
scroll to position [23, 0]
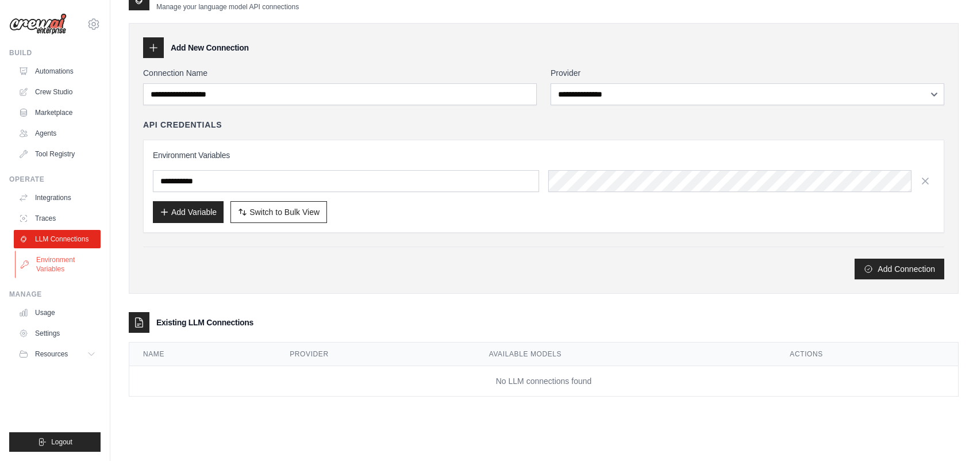
click at [52, 265] on link "Environment Variables" at bounding box center [58, 264] width 87 height 28
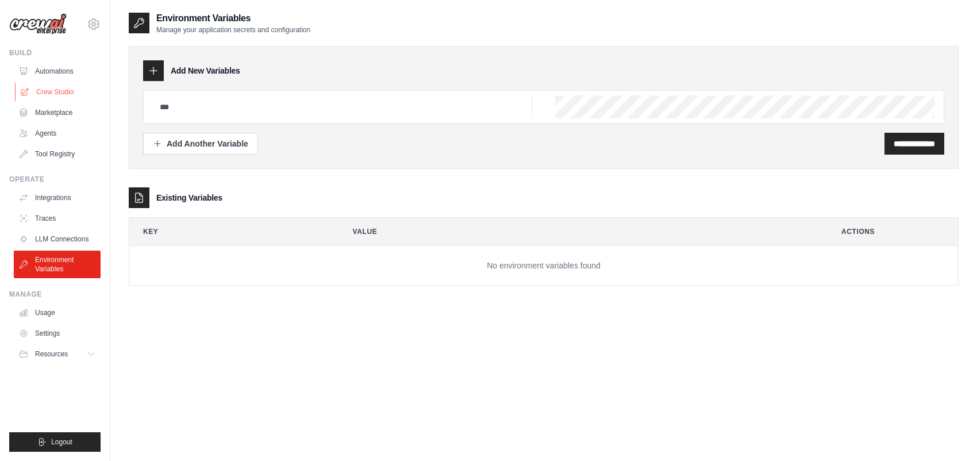
click at [65, 88] on link "Crew Studio" at bounding box center [58, 92] width 87 height 18
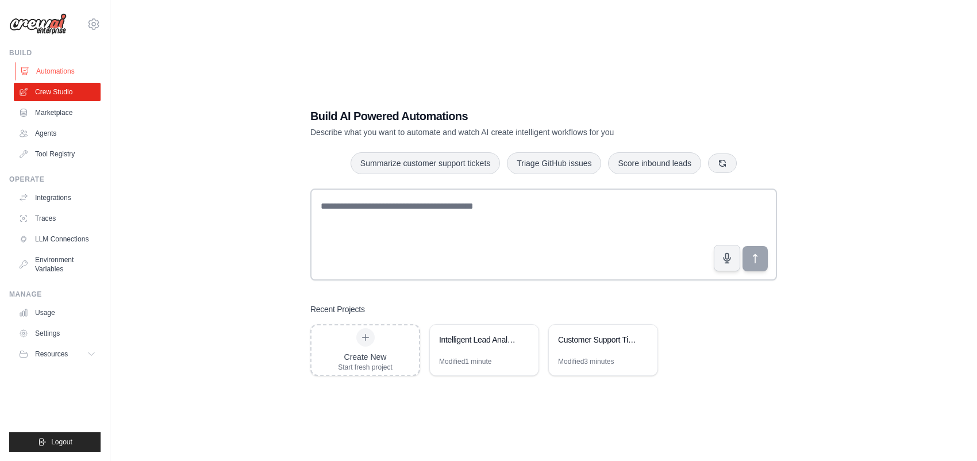
click at [61, 72] on link "Automations" at bounding box center [58, 71] width 87 height 18
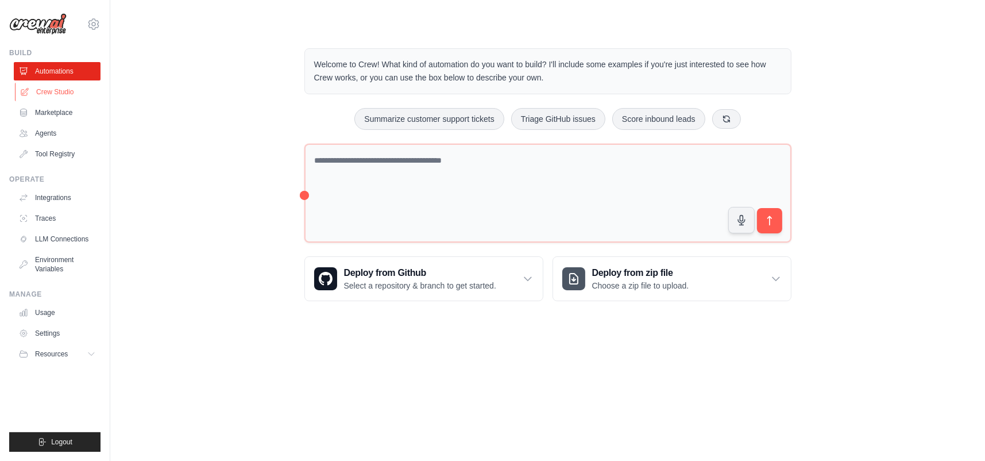
click at [66, 88] on link "Crew Studio" at bounding box center [58, 92] width 87 height 18
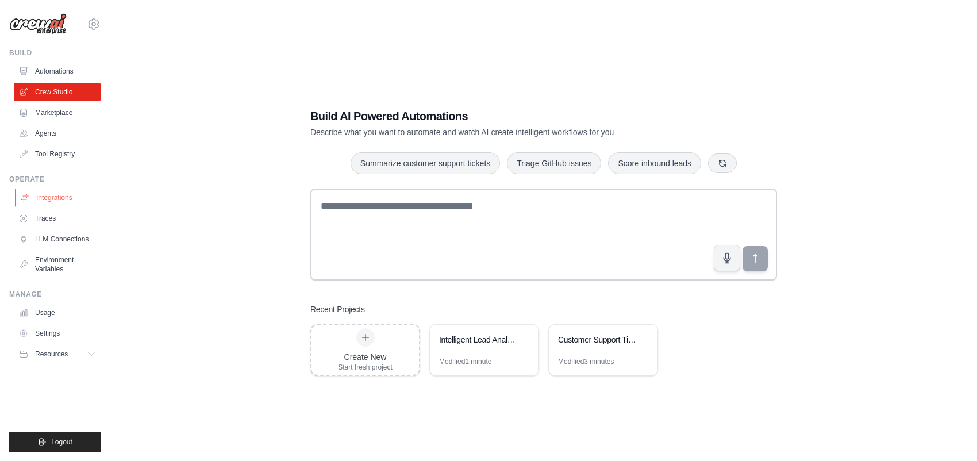
click at [62, 194] on link "Integrations" at bounding box center [58, 197] width 87 height 18
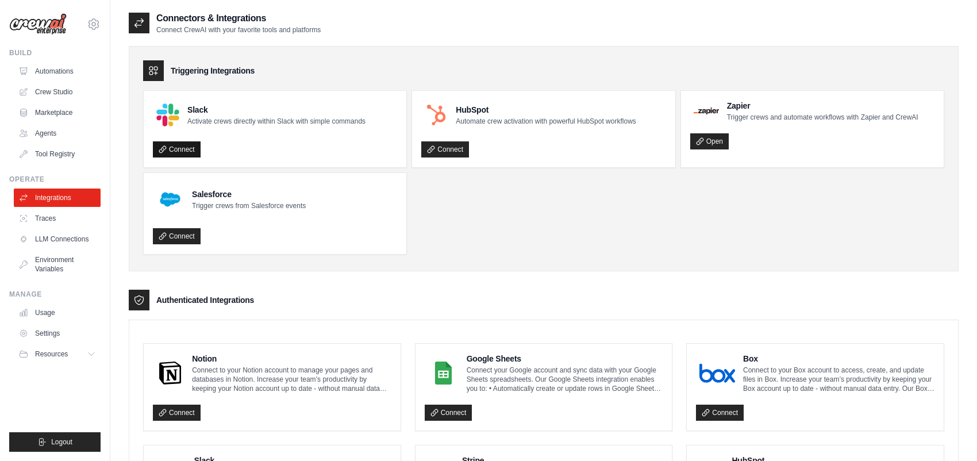
click at [176, 148] on link "Connect" at bounding box center [177, 149] width 48 height 16
click at [179, 412] on link "Connect" at bounding box center [177, 412] width 48 height 16
click at [523, 222] on ul "Slack Activate crews directly within Slack with simple commands Connect HubSpot…" at bounding box center [543, 172] width 801 height 164
click at [51, 88] on link "Crew Studio" at bounding box center [58, 92] width 87 height 18
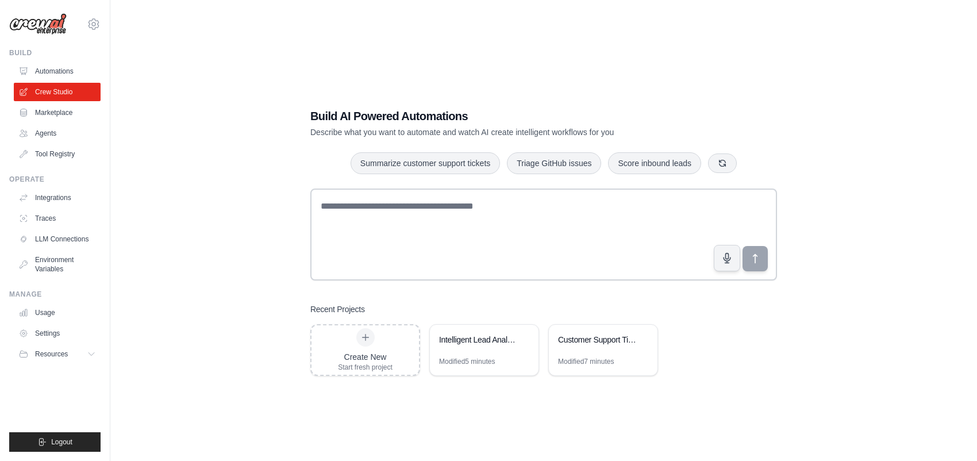
click at [57, 109] on link "Marketplace" at bounding box center [57, 112] width 87 height 18
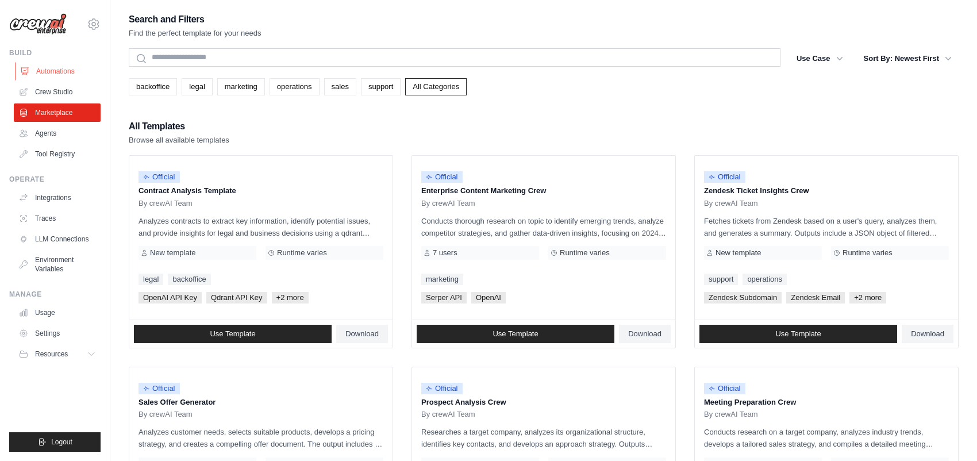
click at [53, 69] on link "Automations" at bounding box center [58, 71] width 87 height 18
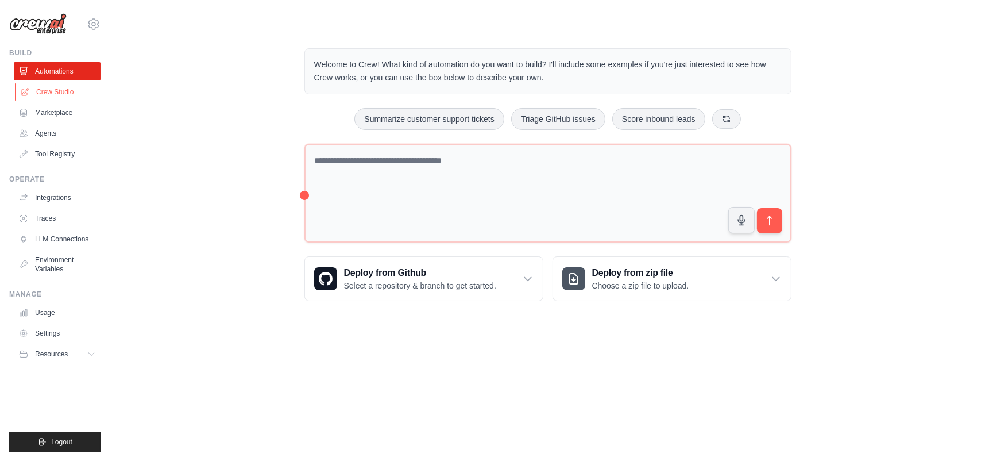
click at [60, 88] on link "Crew Studio" at bounding box center [58, 92] width 87 height 18
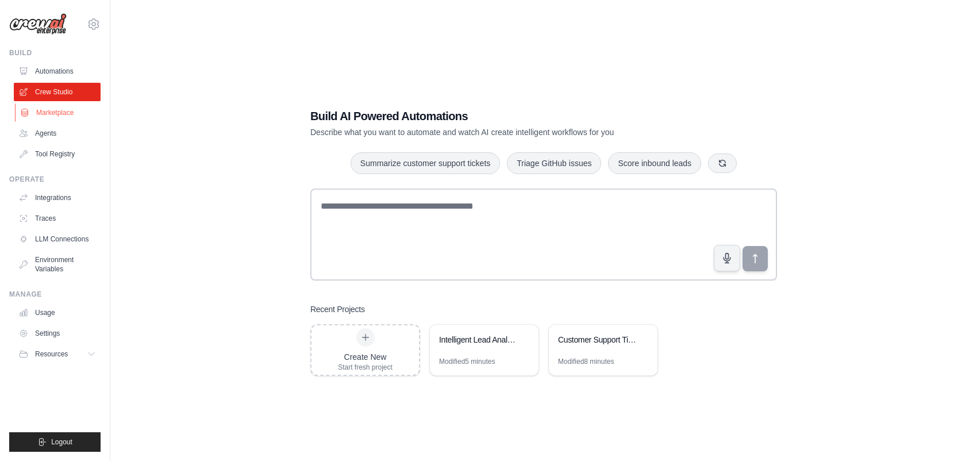
click at [63, 109] on link "Marketplace" at bounding box center [58, 112] width 87 height 18
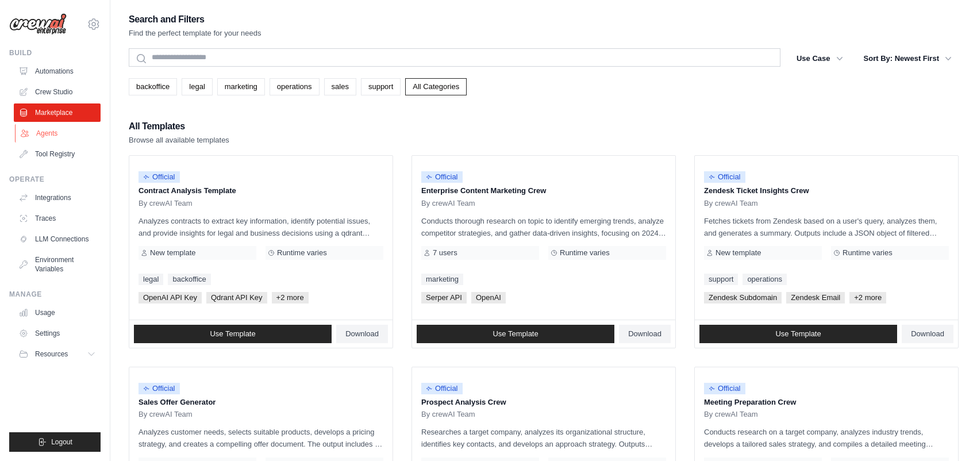
click at [52, 126] on link "Agents" at bounding box center [58, 133] width 87 height 18
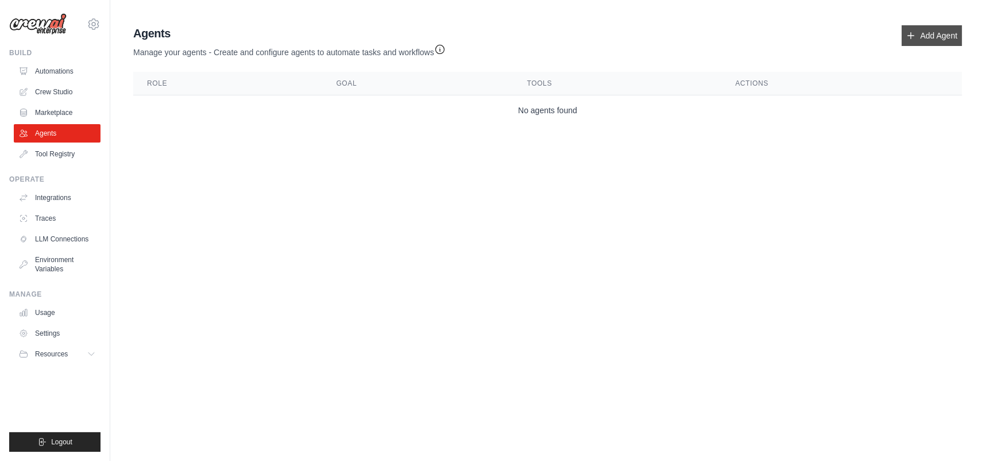
click at [925, 32] on link "Add Agent" at bounding box center [932, 35] width 60 height 21
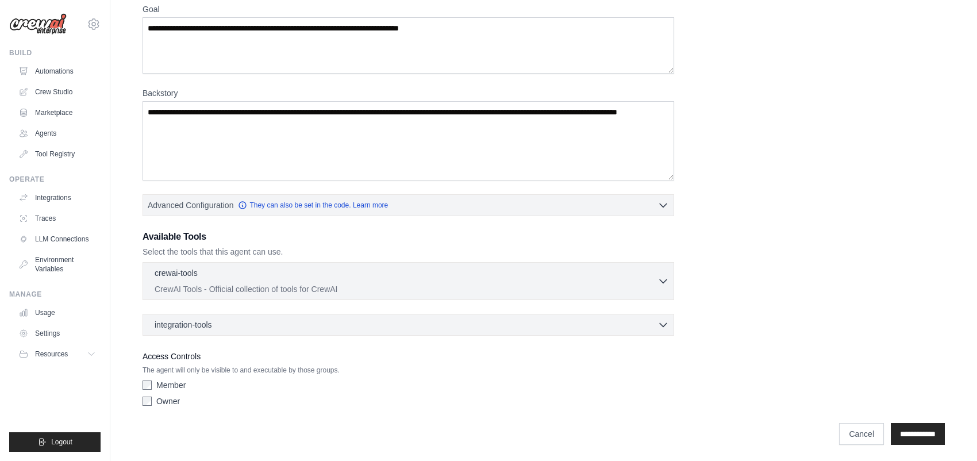
scroll to position [103, 0]
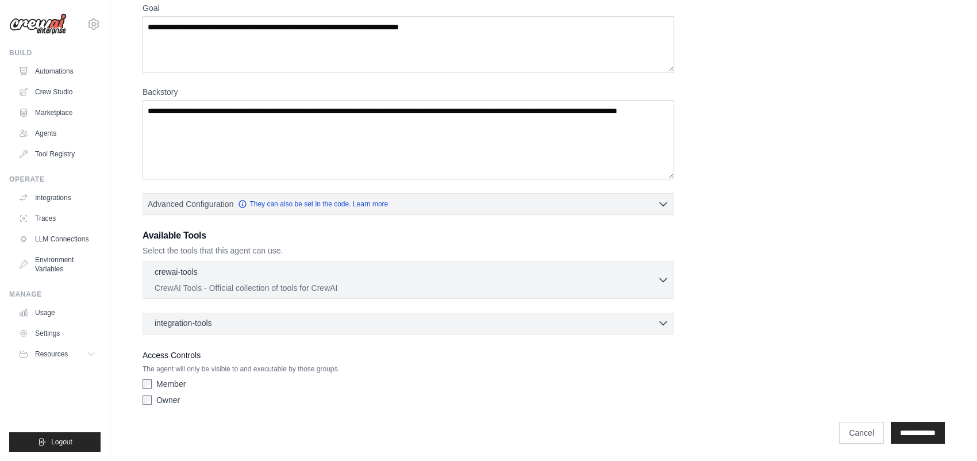
click at [268, 323] on div "integration-tools 0 selected" at bounding box center [412, 322] width 514 height 11
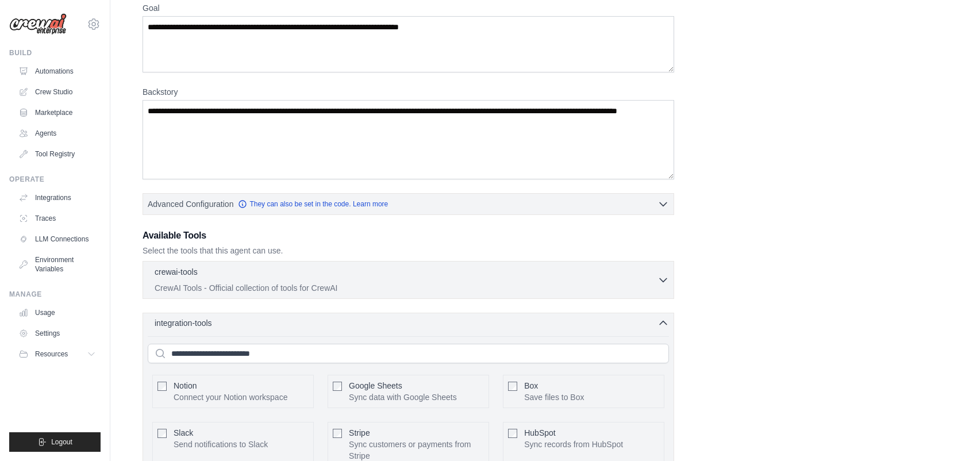
click at [268, 323] on div "integration-tools 0 selected" at bounding box center [412, 322] width 514 height 11
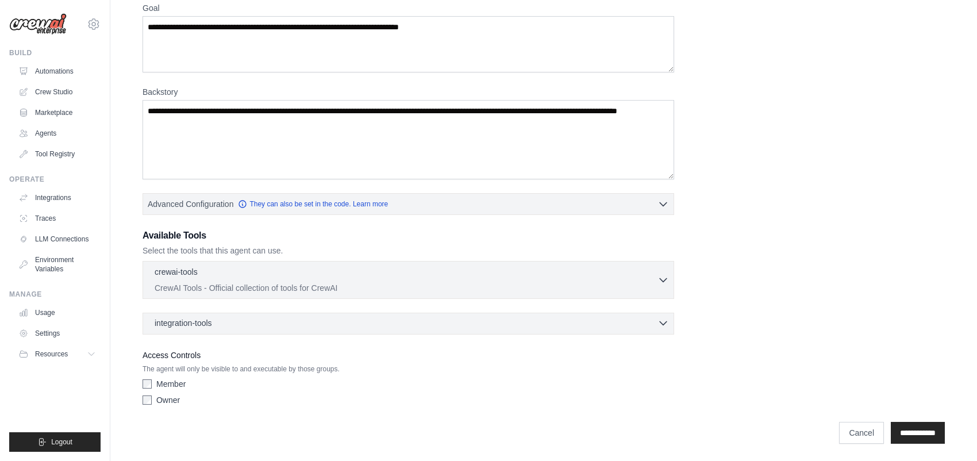
click at [268, 323] on div "integration-tools 0 selected" at bounding box center [412, 322] width 514 height 11
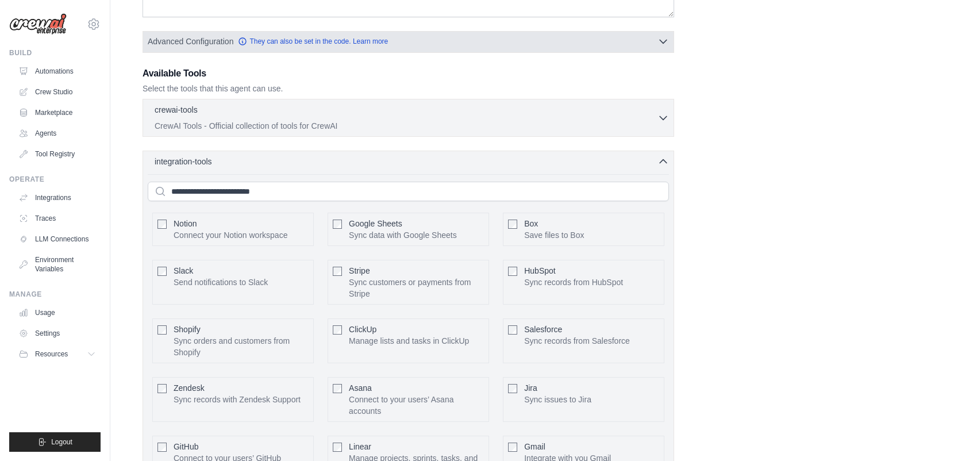
scroll to position [275, 0]
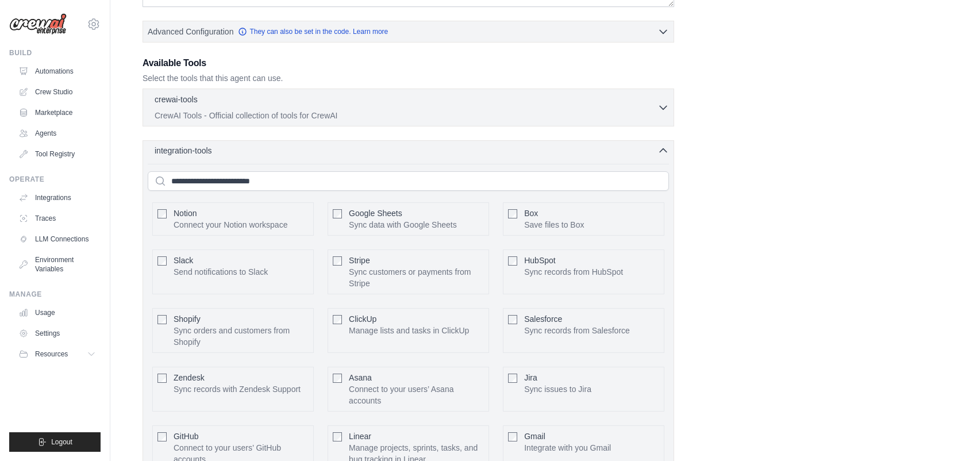
click at [659, 148] on icon "button" at bounding box center [662, 150] width 11 height 11
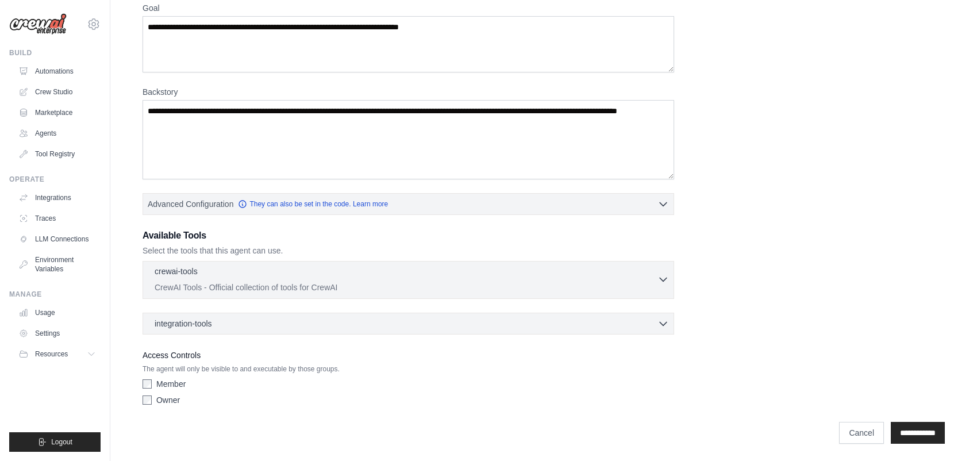
click at [664, 273] on icon "button" at bounding box center [662, 278] width 11 height 11
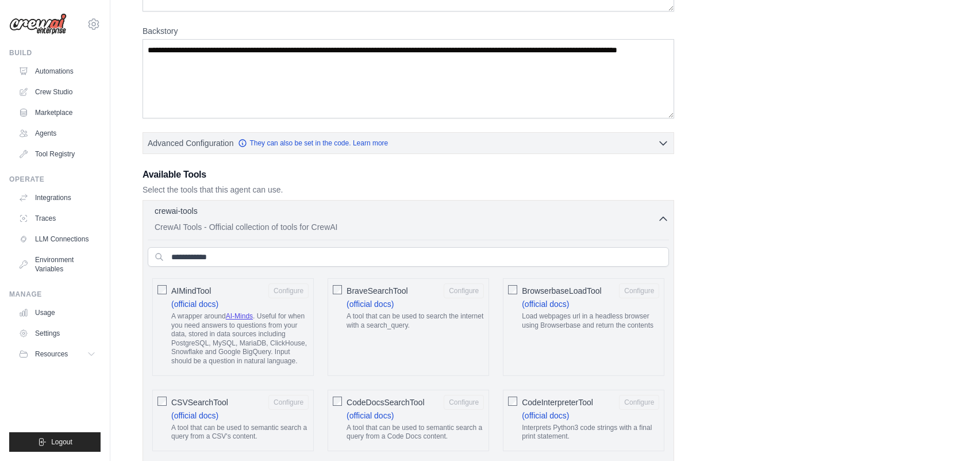
scroll to position [172, 0]
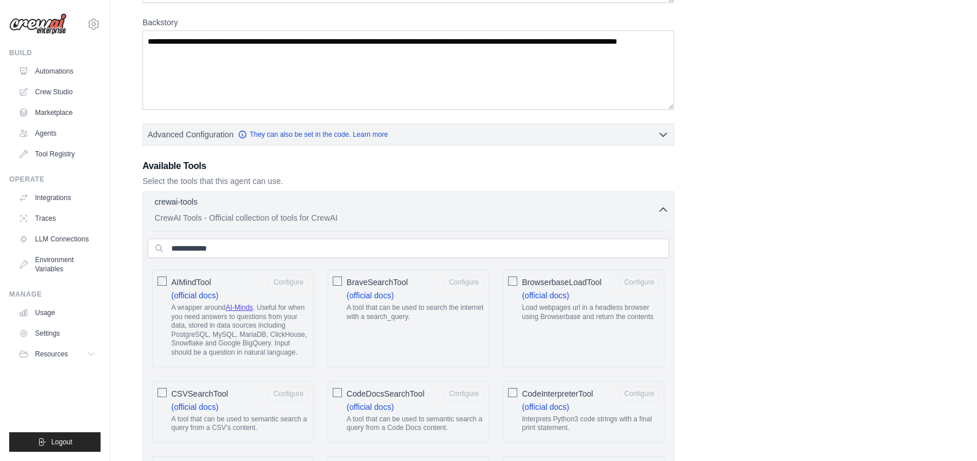
click at [666, 210] on icon "button" at bounding box center [662, 209] width 7 height 3
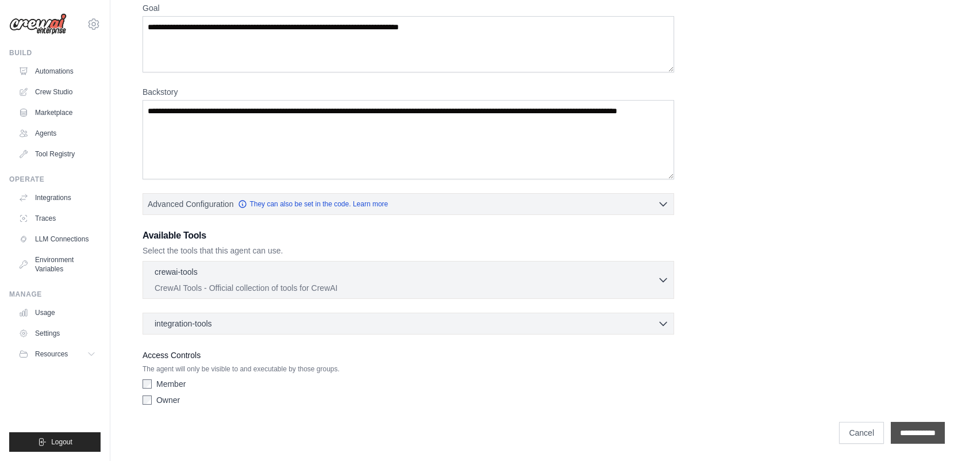
click at [904, 424] on input "**********" at bounding box center [917, 433] width 54 height 22
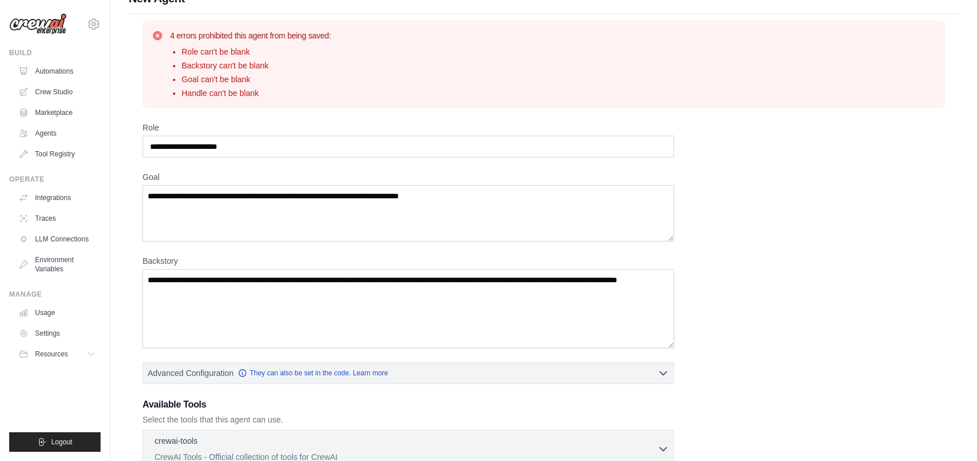
scroll to position [0, 0]
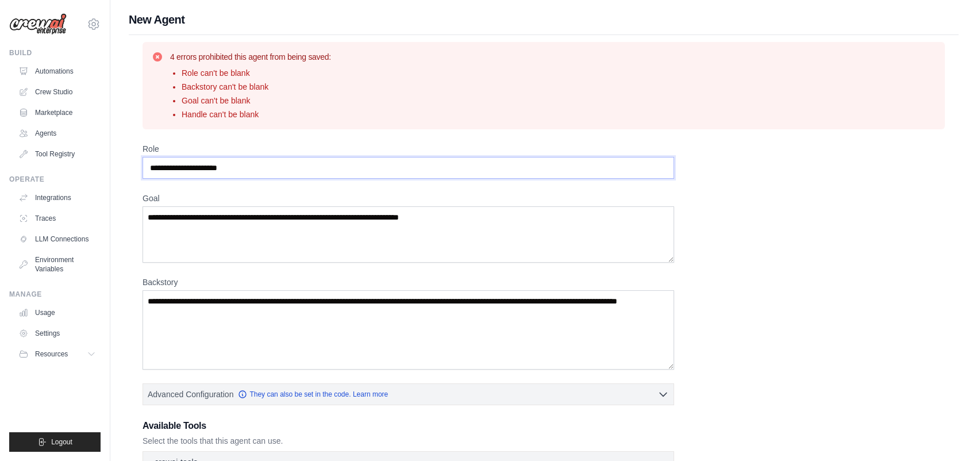
click at [219, 165] on input "Role" at bounding box center [407, 168] width 531 height 22
drag, startPoint x: 248, startPoint y: 168, endPoint x: 138, endPoint y: 164, distance: 109.8
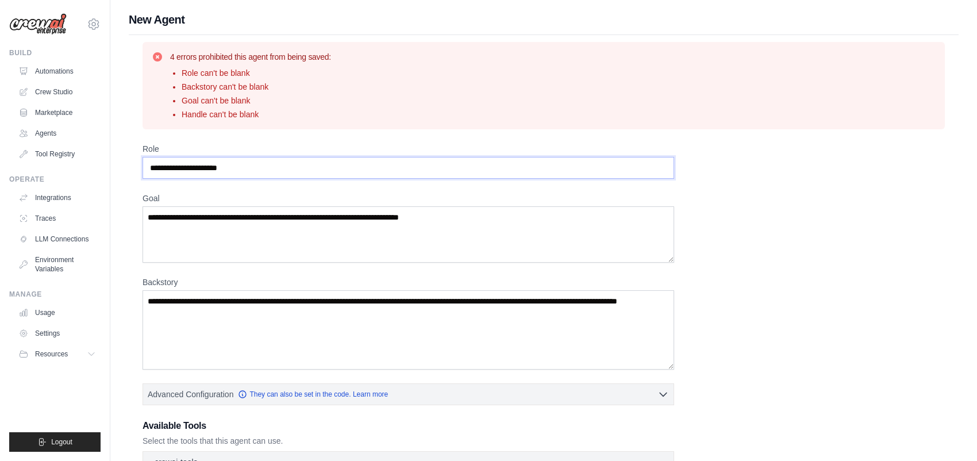
click at [138, 164] on div "4 errors prohibited this agent from being saved: Role can't be blank Backstory …" at bounding box center [543, 337] width 829 height 605
click at [196, 302] on textarea "Backstory" at bounding box center [407, 329] width 531 height 79
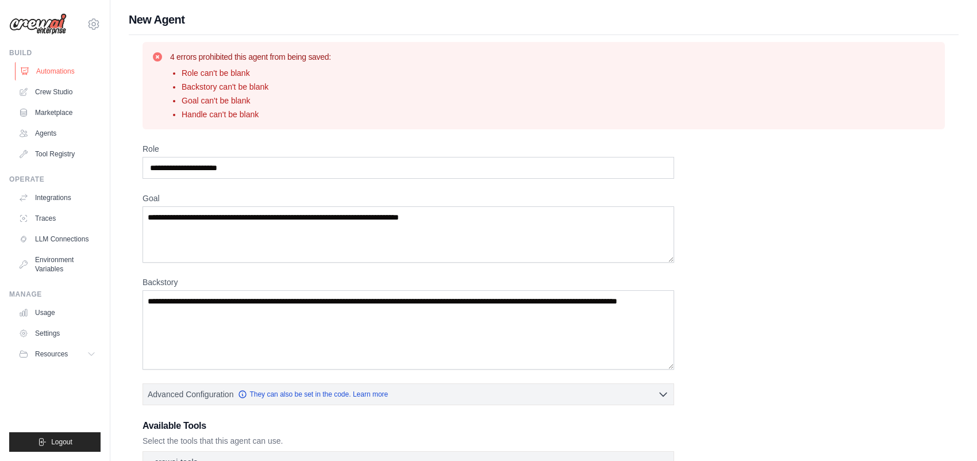
click at [52, 67] on link "Automations" at bounding box center [58, 71] width 87 height 18
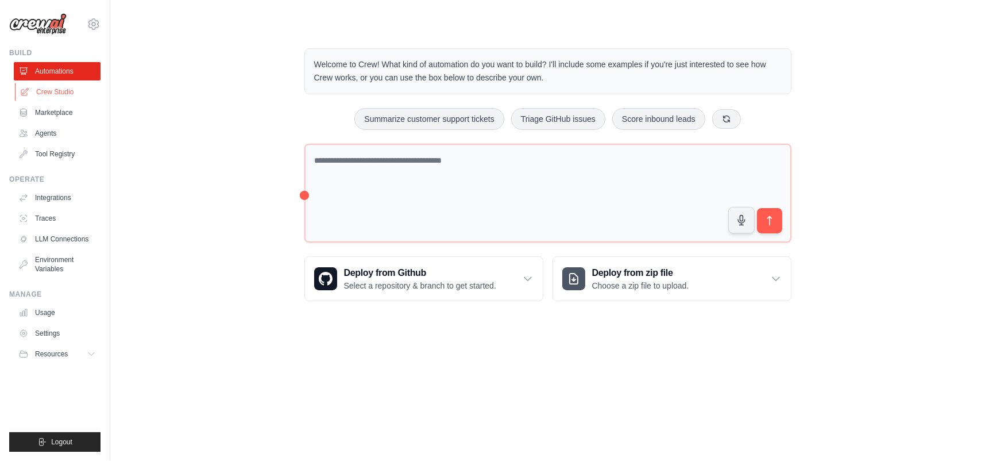
click at [57, 93] on link "Crew Studio" at bounding box center [58, 92] width 87 height 18
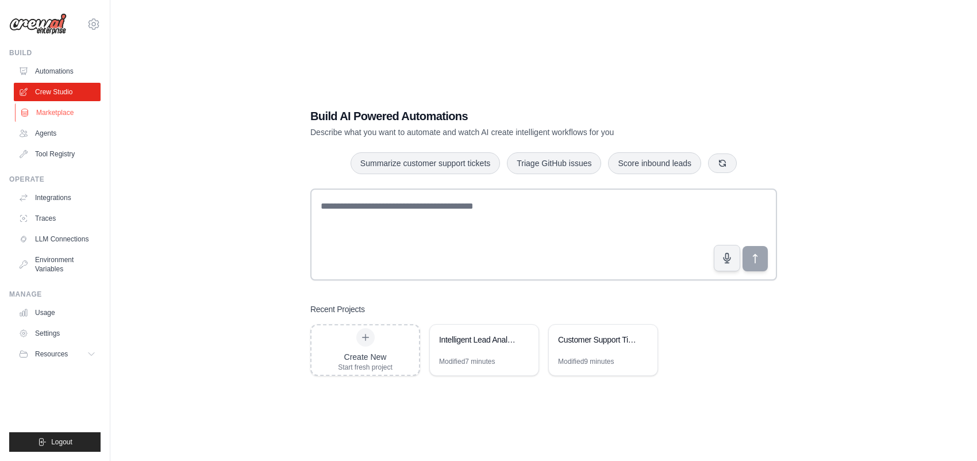
click at [55, 112] on link "Marketplace" at bounding box center [58, 112] width 87 height 18
